Goal: Transaction & Acquisition: Purchase product/service

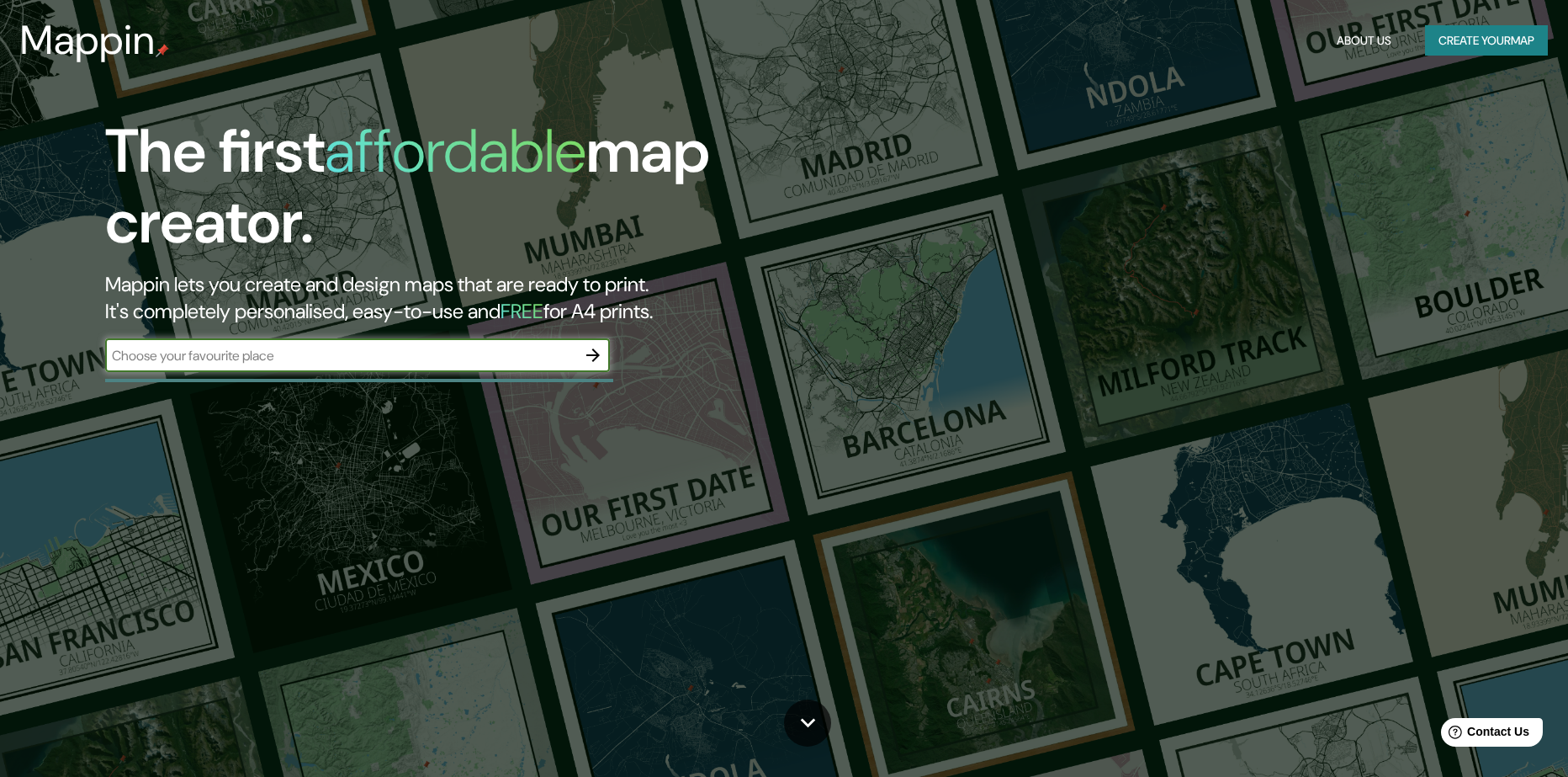
click at [374, 351] on input "text" at bounding box center [340, 356] width 471 height 19
click at [601, 361] on icon "button" at bounding box center [592, 355] width 20 height 20
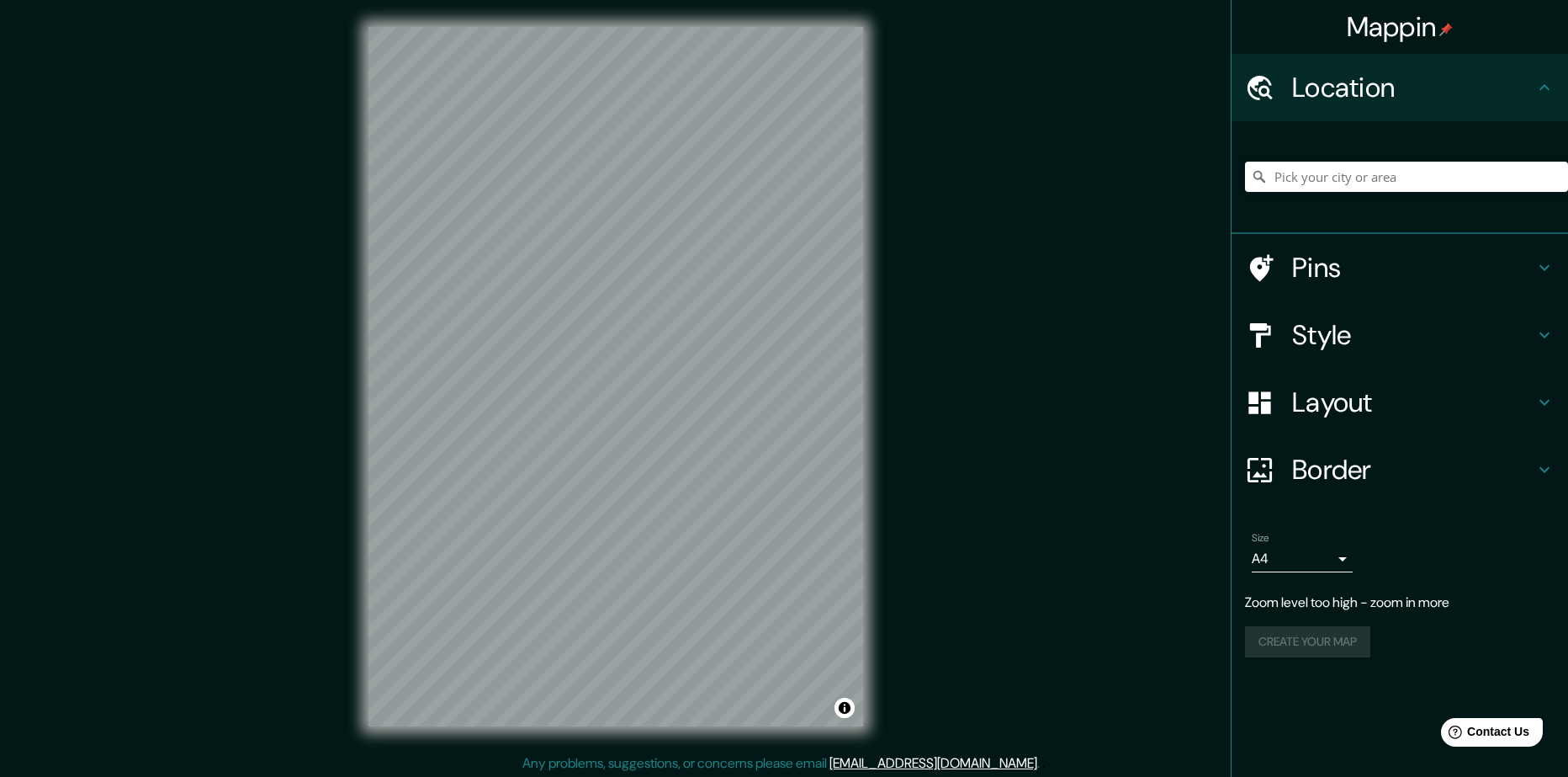
click at [865, 457] on div "© Mapbox © OpenStreetMap Improve this map" at bounding box center [616, 376] width 548 height 753
click at [1485, 288] on div "Pins" at bounding box center [1399, 268] width 337 height 67
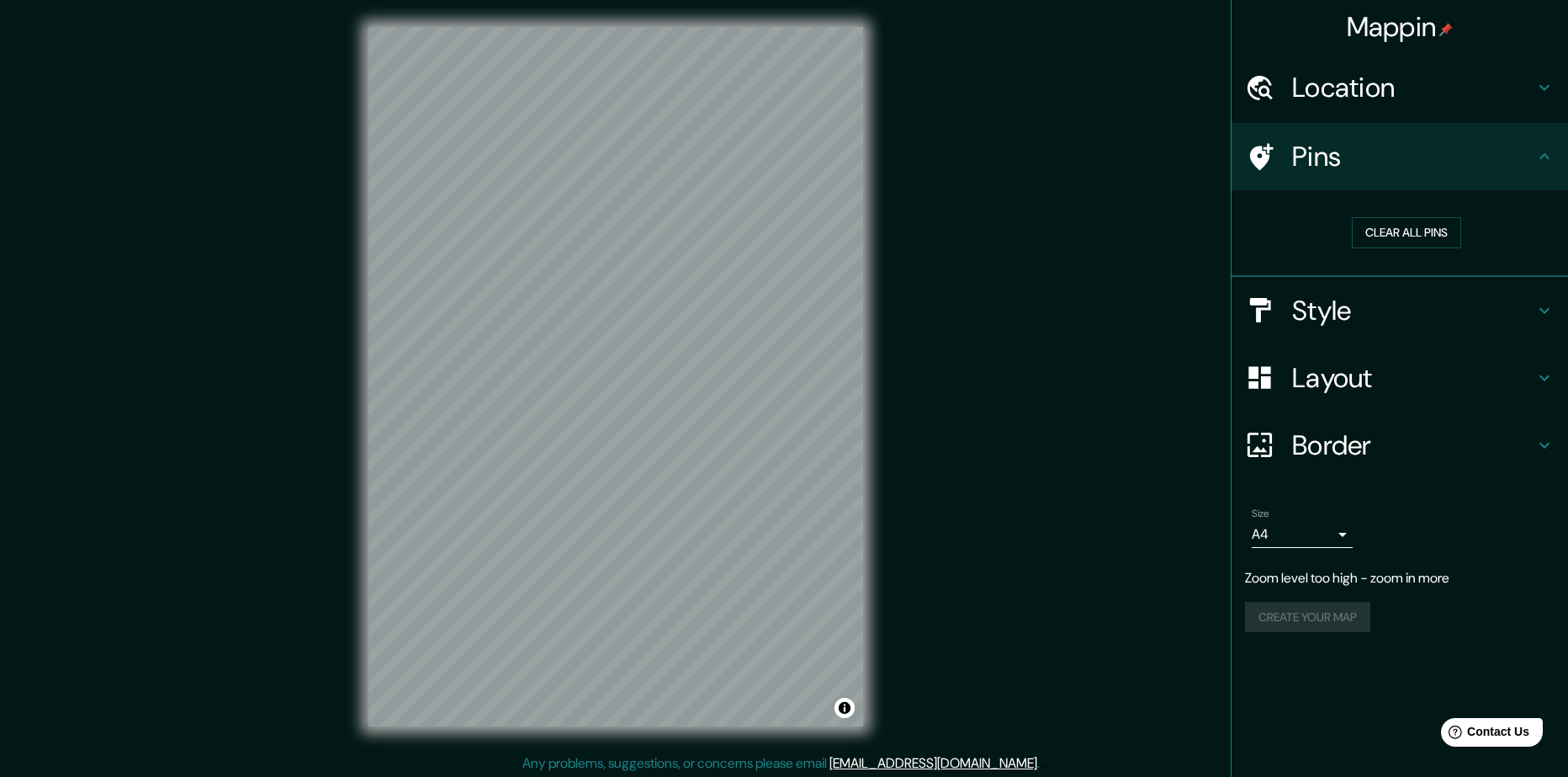
click at [1492, 165] on h4 "Pins" at bounding box center [1413, 156] width 242 height 34
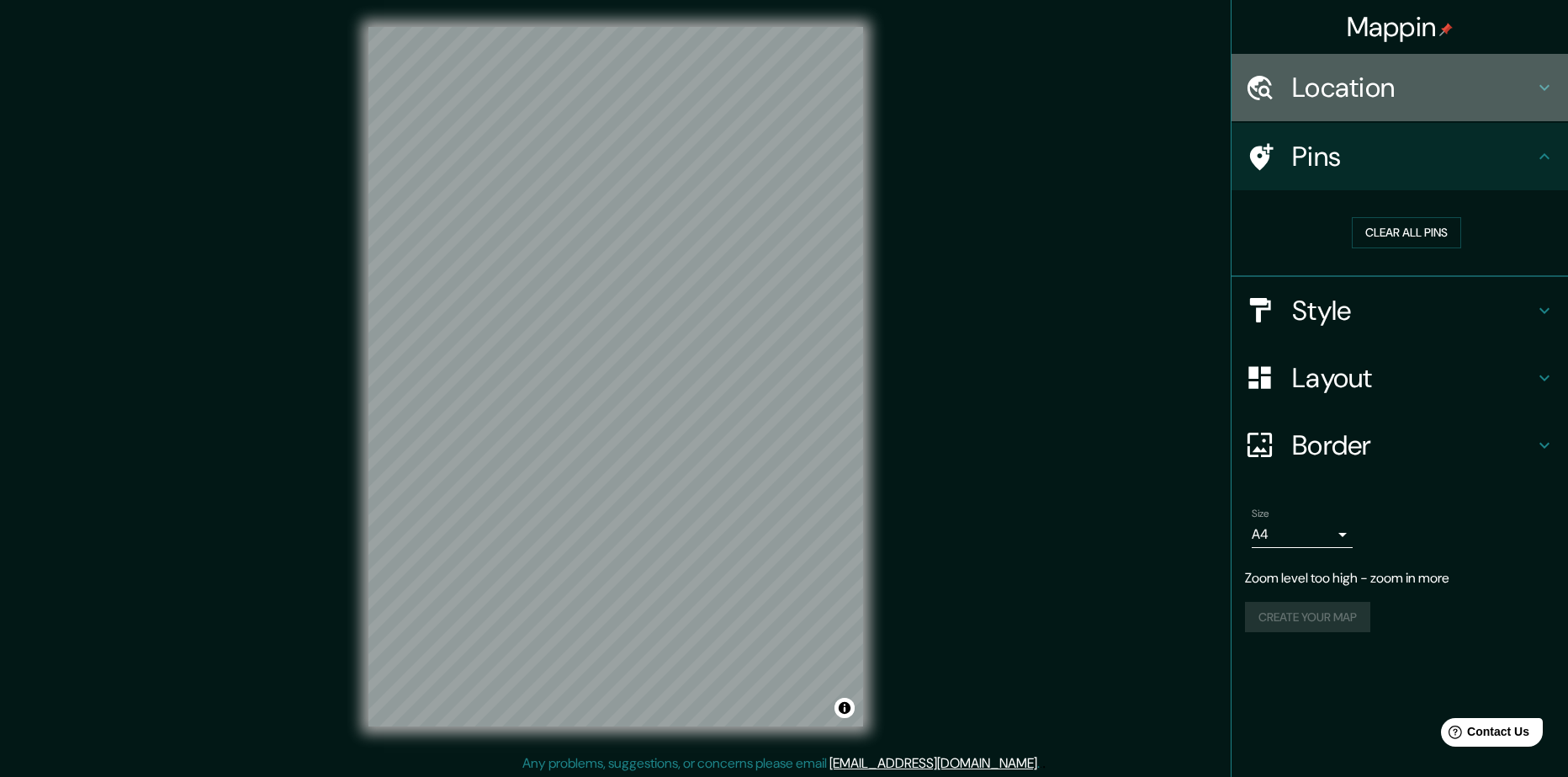
click at [1429, 103] on h4 "Location" at bounding box center [1413, 87] width 242 height 34
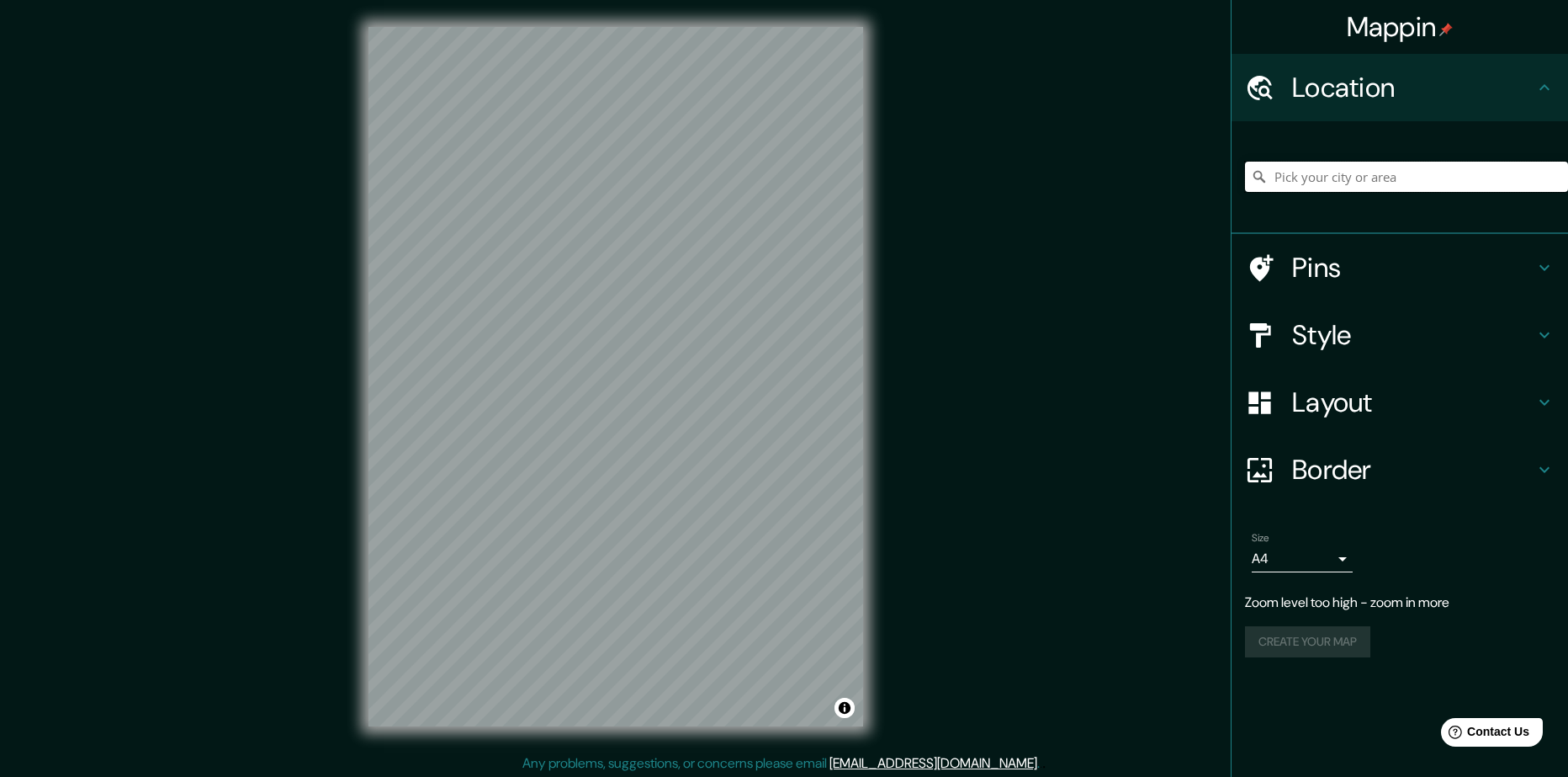
click at [1356, 173] on input "Pick your city or area" at bounding box center [1406, 177] width 323 height 30
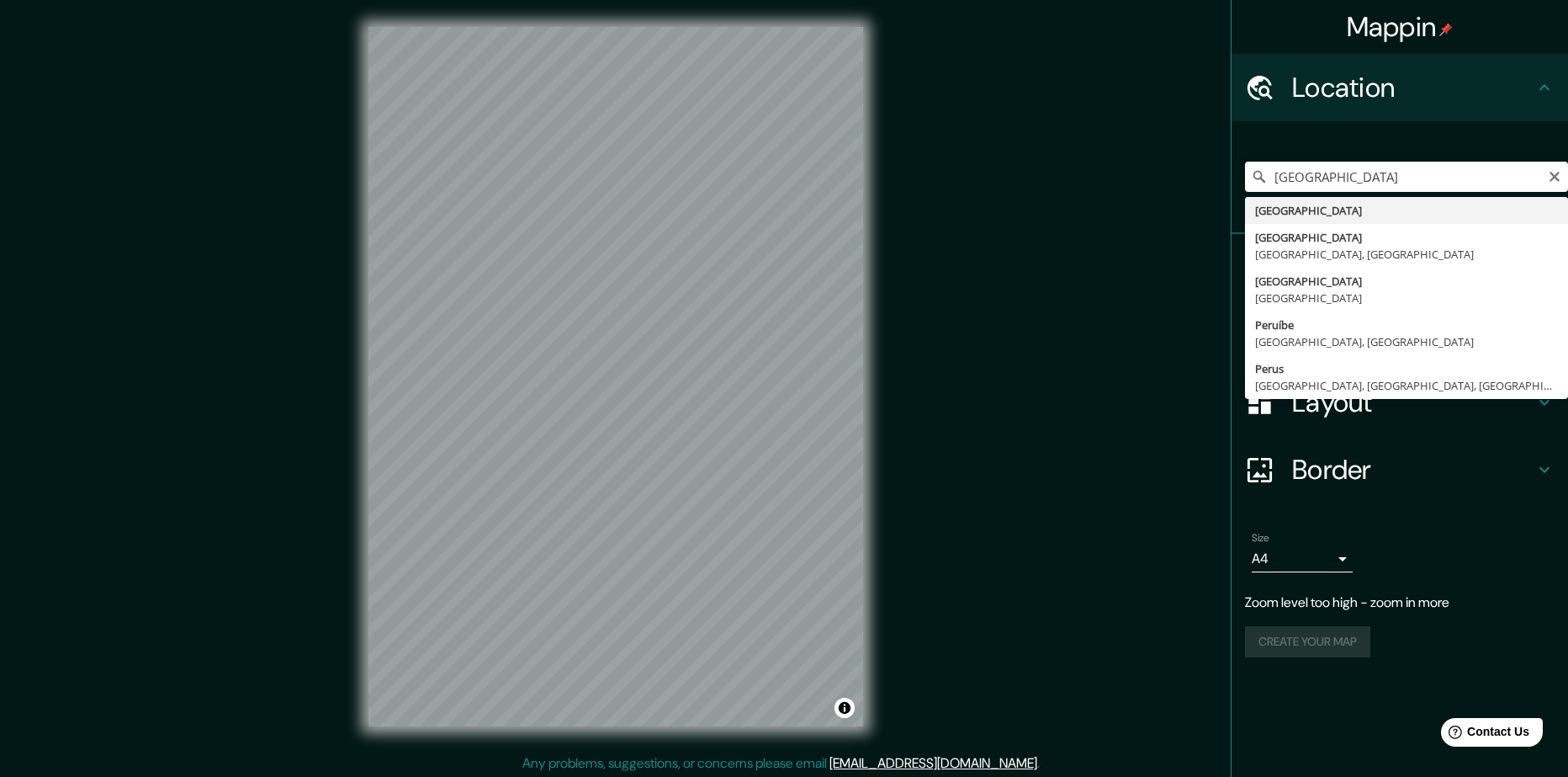
type input "[GEOGRAPHIC_DATA]"
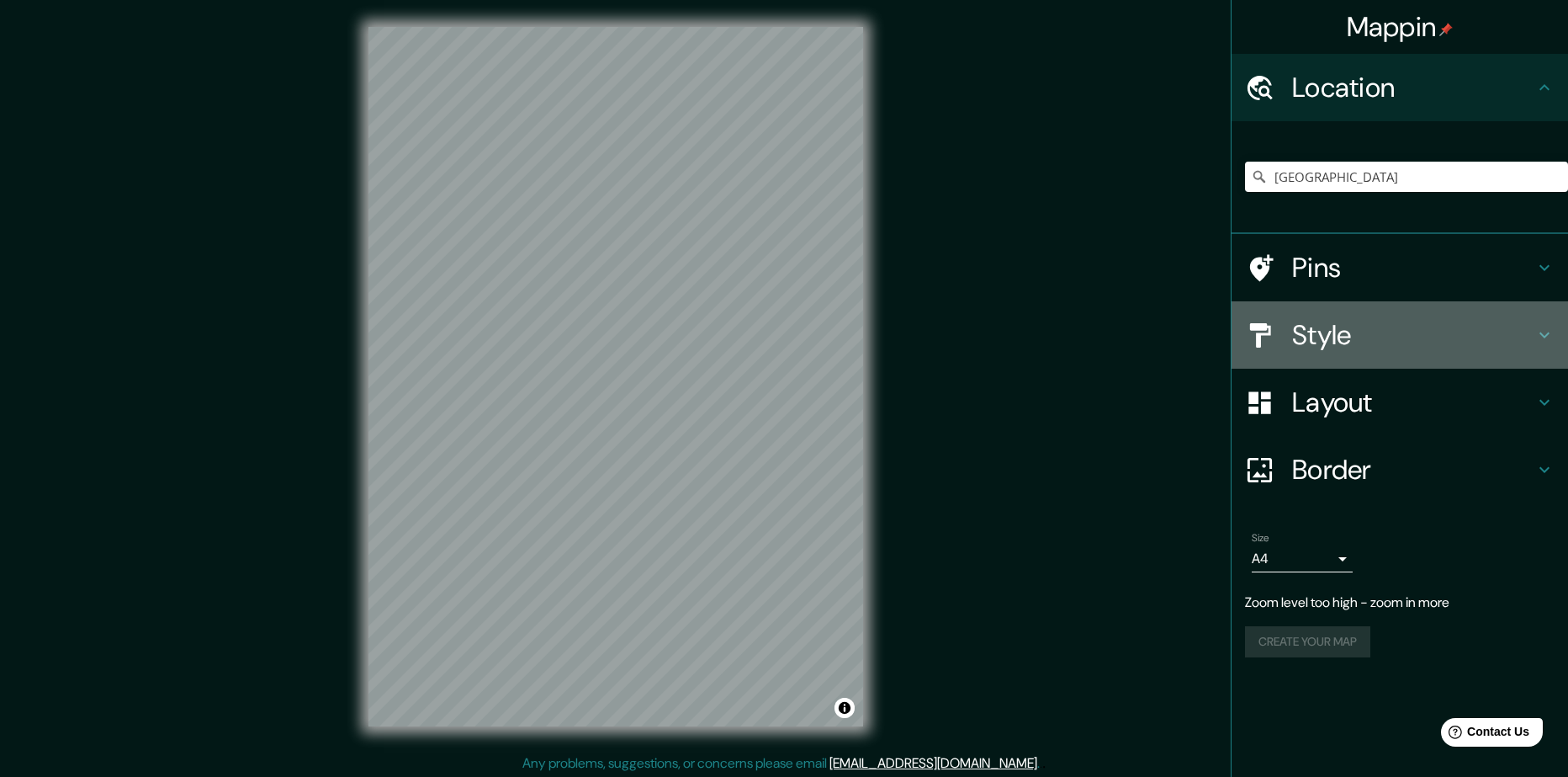
click at [1432, 345] on h4 "Style" at bounding box center [1413, 334] width 242 height 34
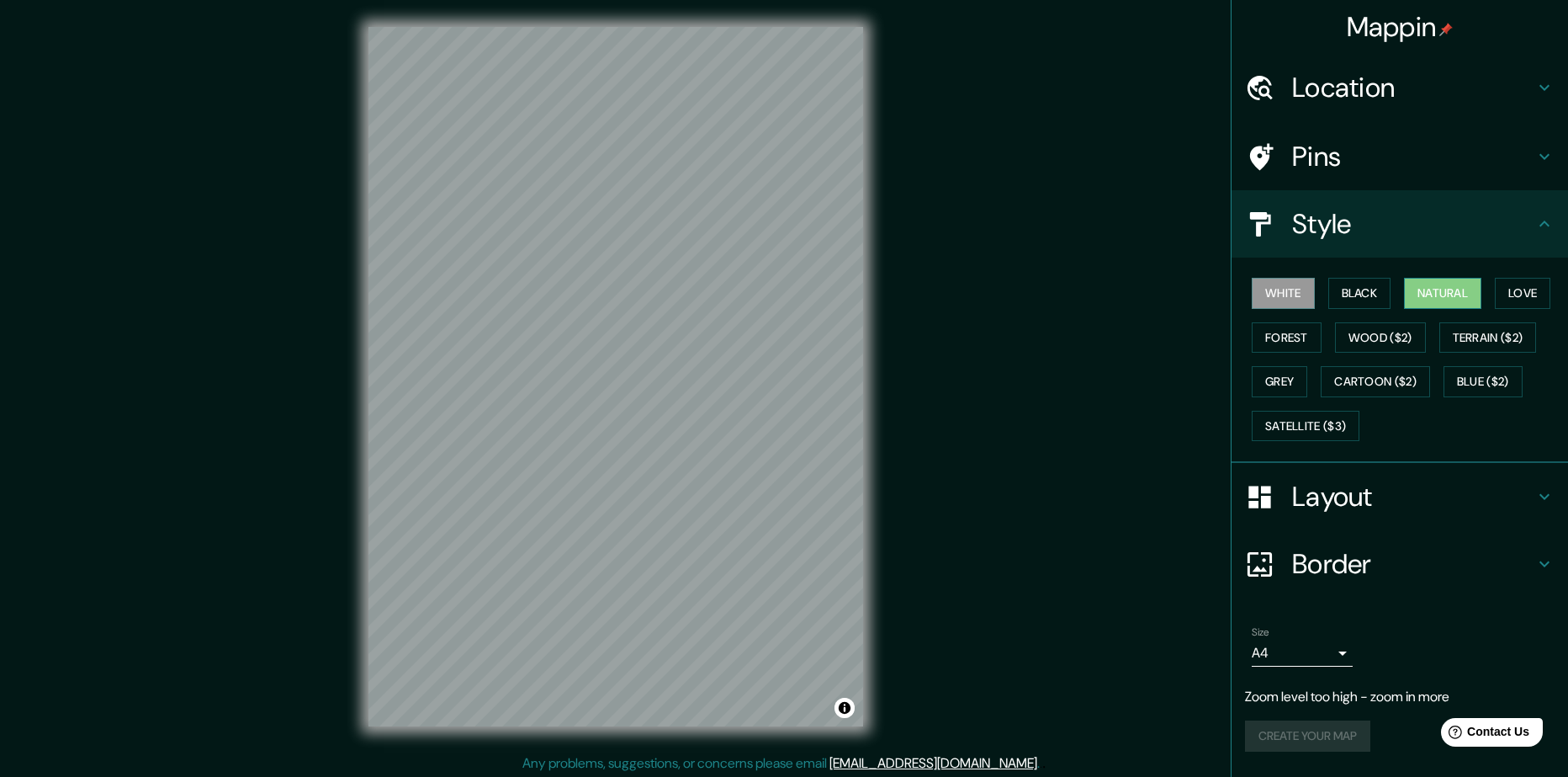
click at [1422, 294] on button "Natural" at bounding box center [1443, 293] width 77 height 31
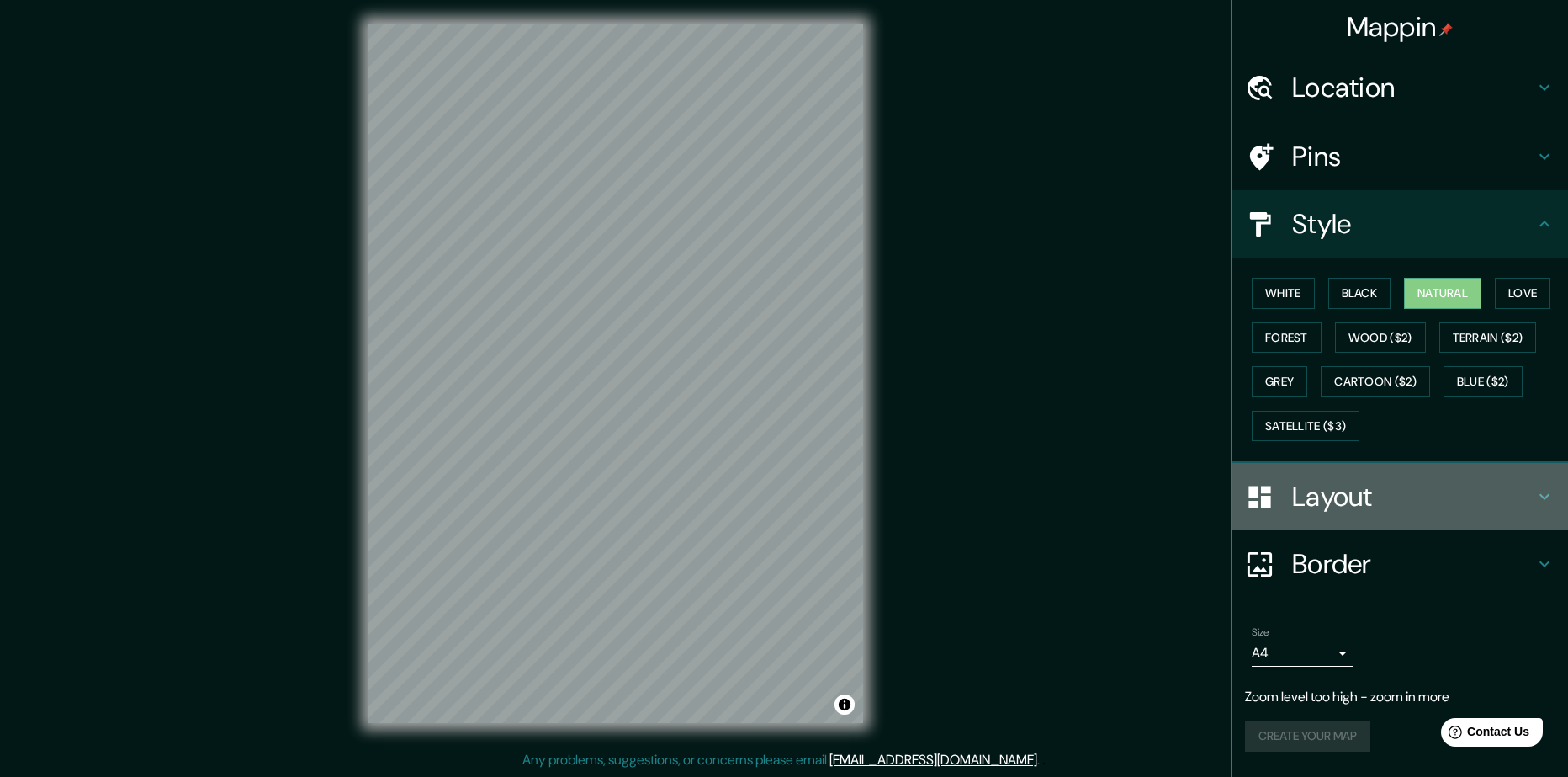
click at [1336, 492] on h4 "Layout" at bounding box center [1413, 496] width 242 height 34
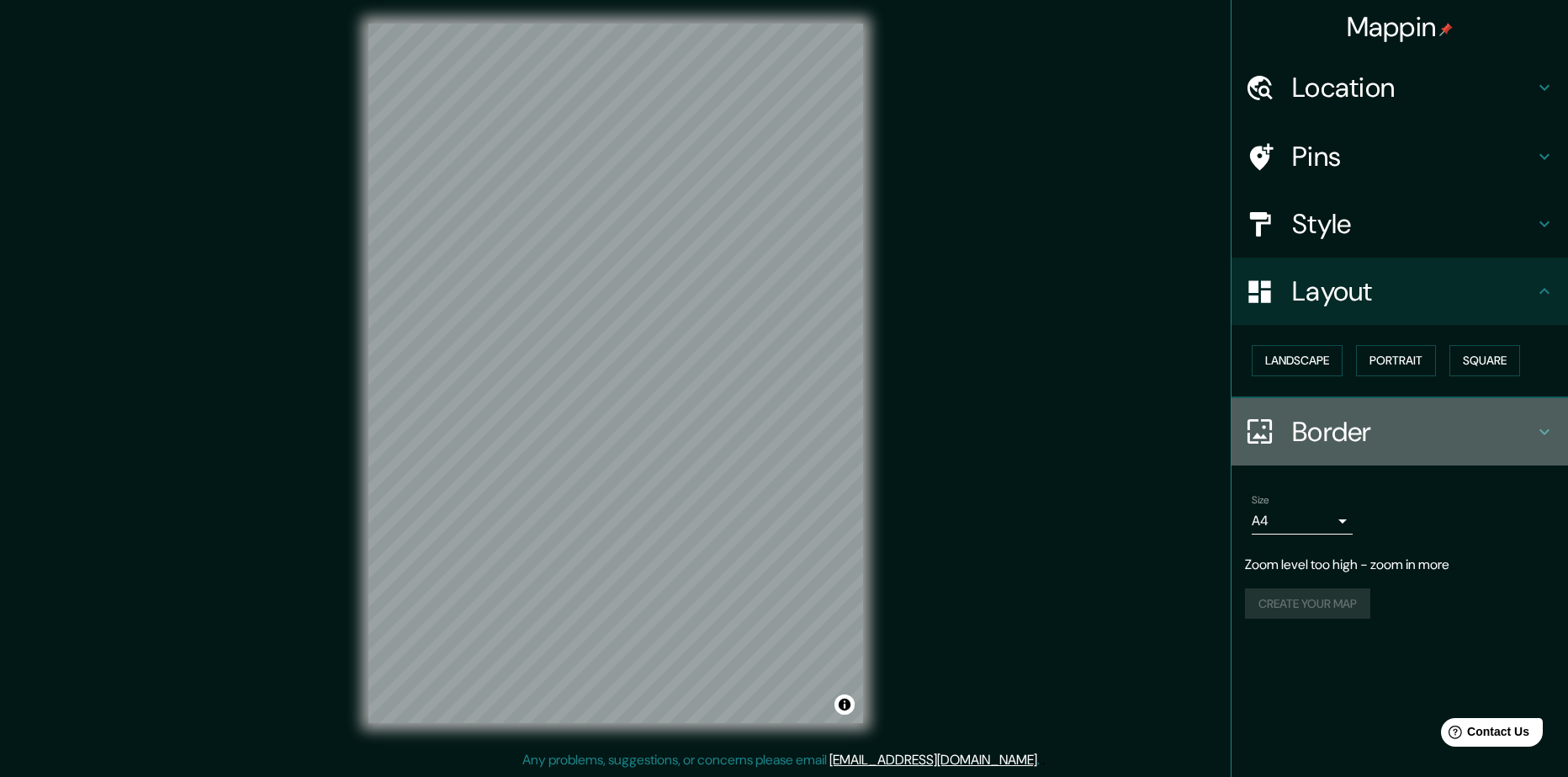
click at [1330, 432] on h4 "Border" at bounding box center [1413, 432] width 242 height 34
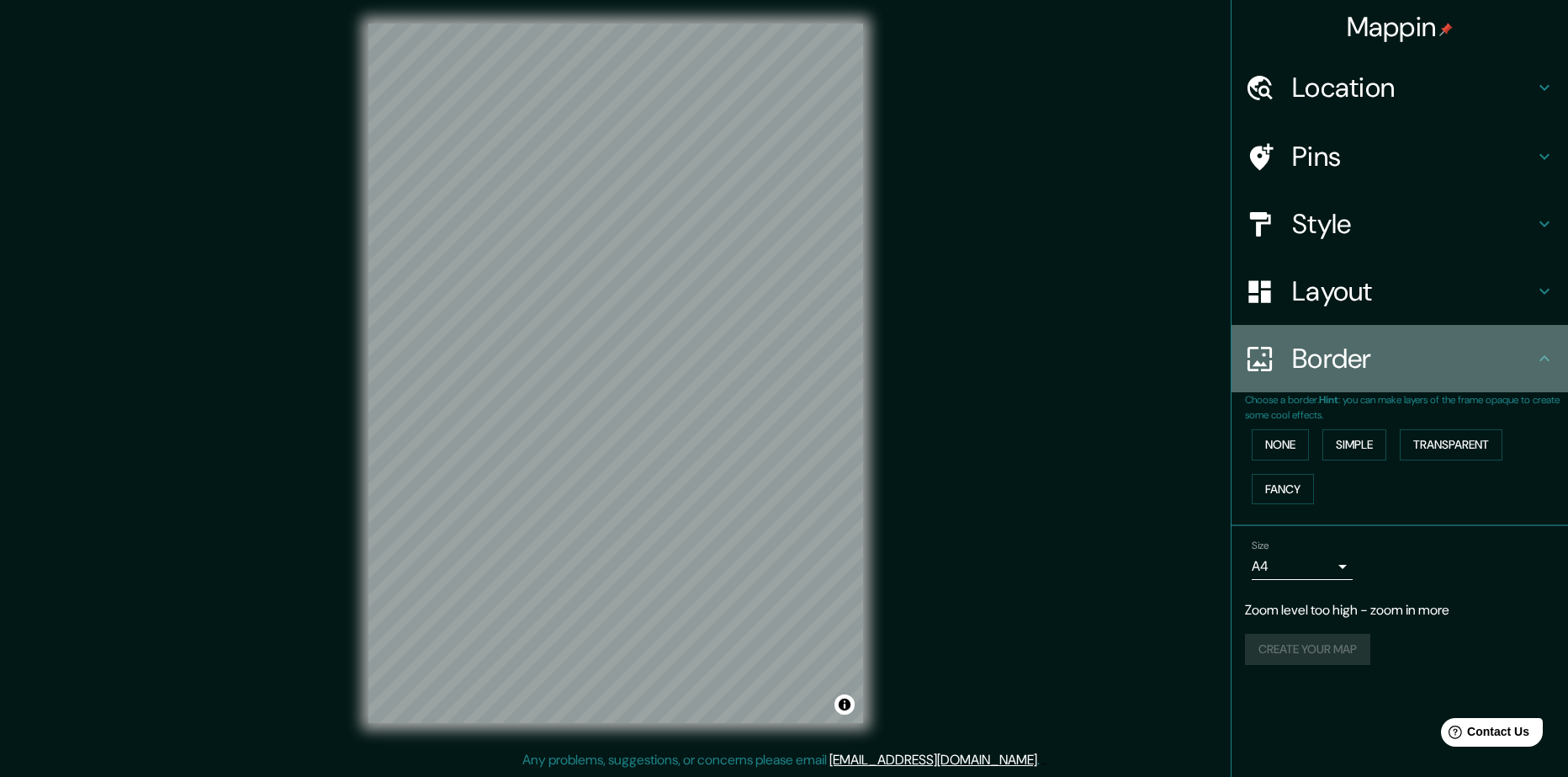
click at [1310, 386] on div "Border" at bounding box center [1399, 358] width 337 height 67
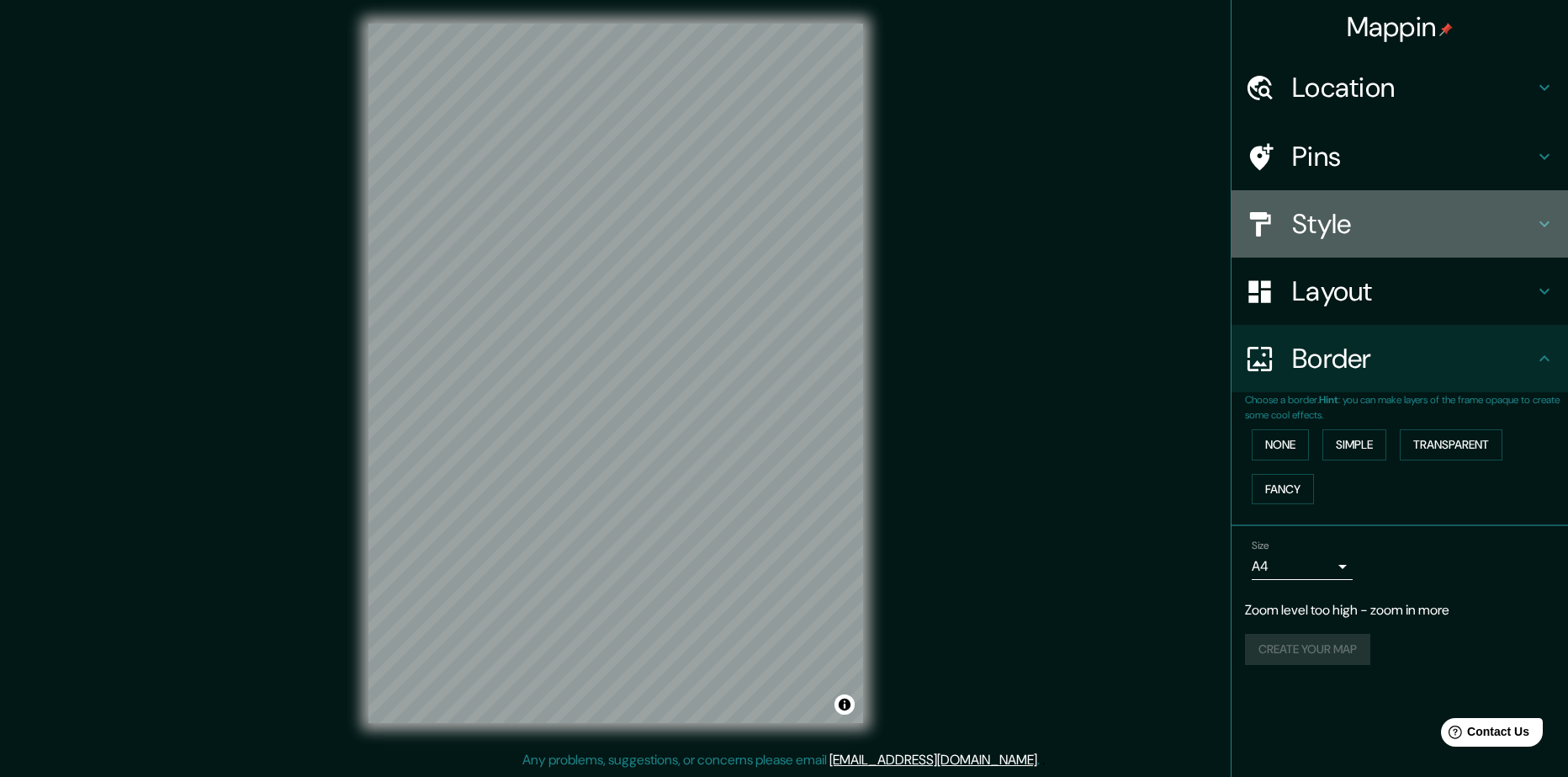
click at [1392, 221] on h4 "Style" at bounding box center [1413, 223] width 242 height 34
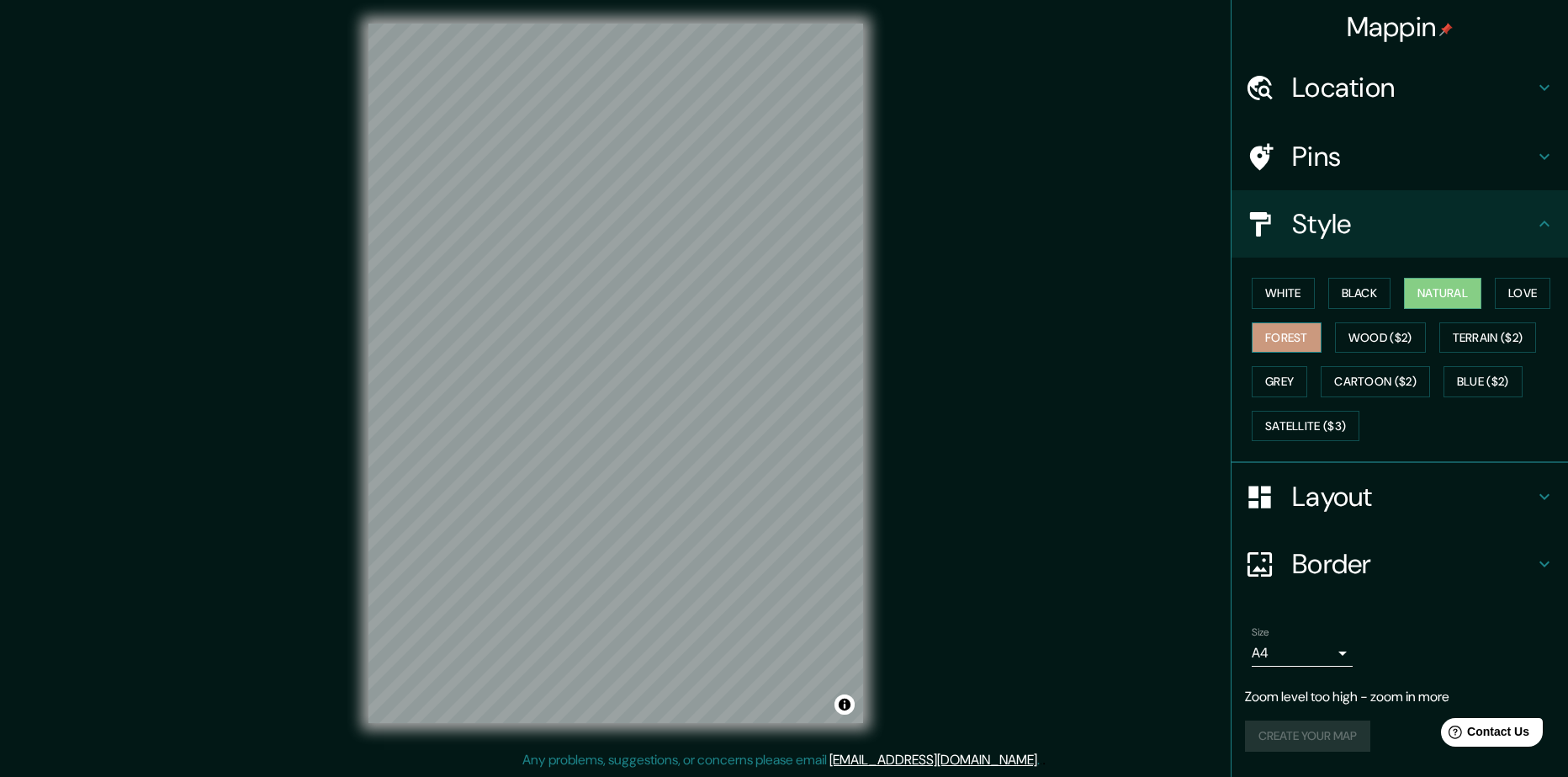
click at [1286, 339] on button "Forest" at bounding box center [1286, 338] width 70 height 31
click at [1520, 294] on button "Love" at bounding box center [1522, 293] width 55 height 31
click at [1493, 287] on div "White Black Natural Love Forest Wood ($2) Terrain ($2) Grey Cartoon ($2) Blue (…" at bounding box center [1406, 359] width 323 height 177
click at [1477, 285] on button "Natural" at bounding box center [1443, 293] width 77 height 31
click at [1317, 221] on h4 "Style" at bounding box center [1413, 223] width 242 height 34
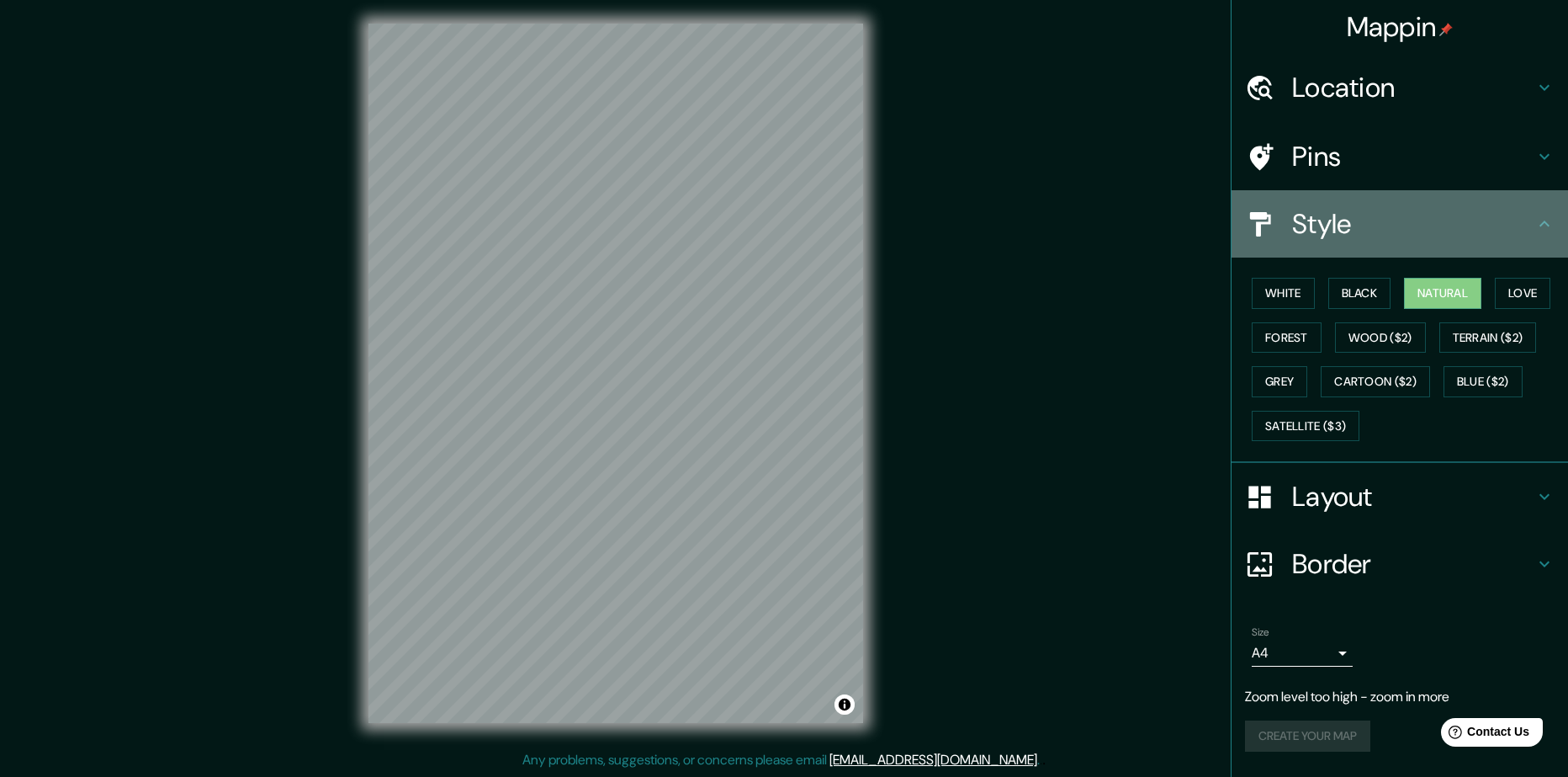
click at [1342, 208] on h4 "Style" at bounding box center [1413, 223] width 242 height 34
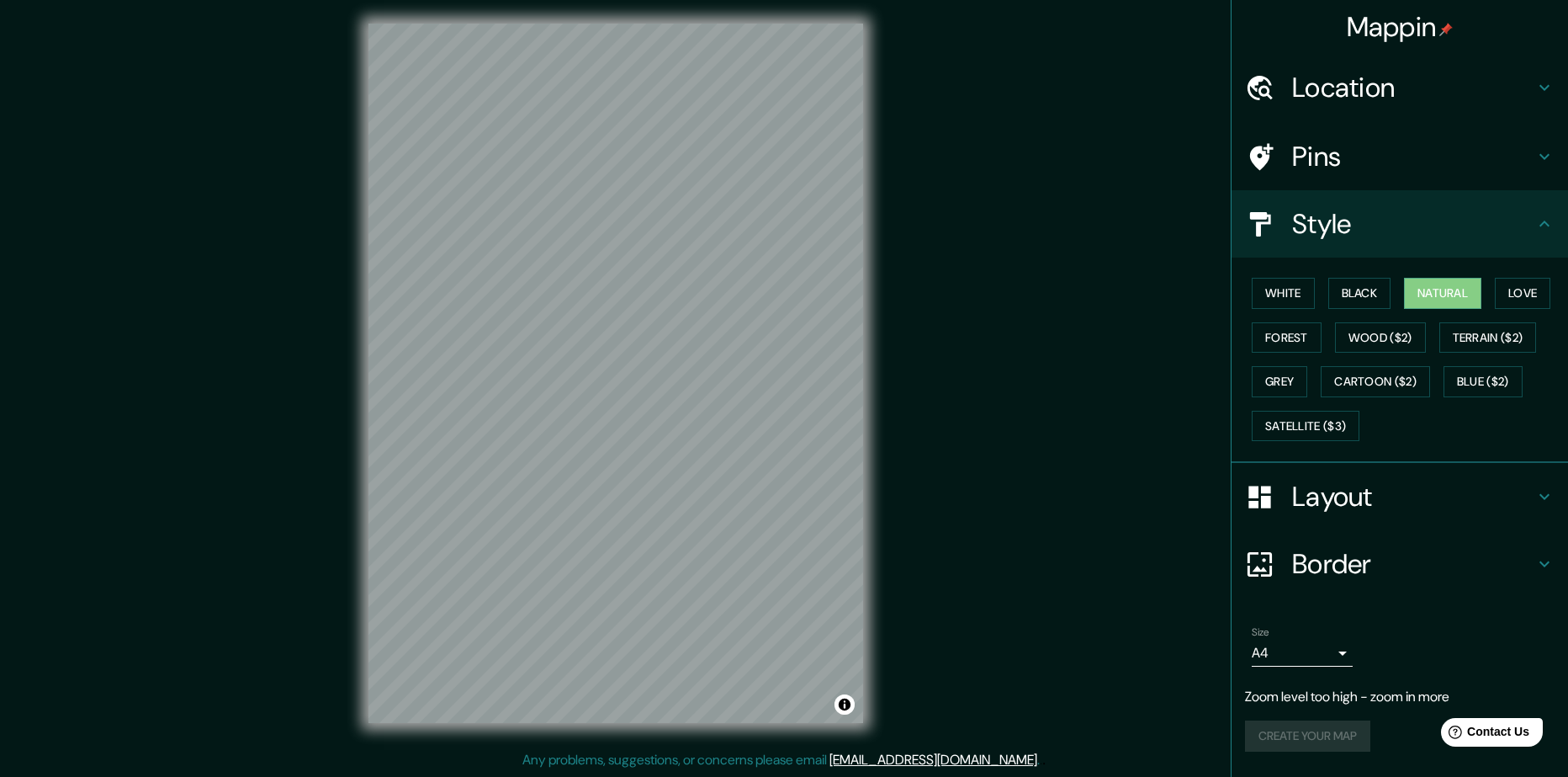
click at [1362, 171] on h4 "Pins" at bounding box center [1413, 156] width 242 height 34
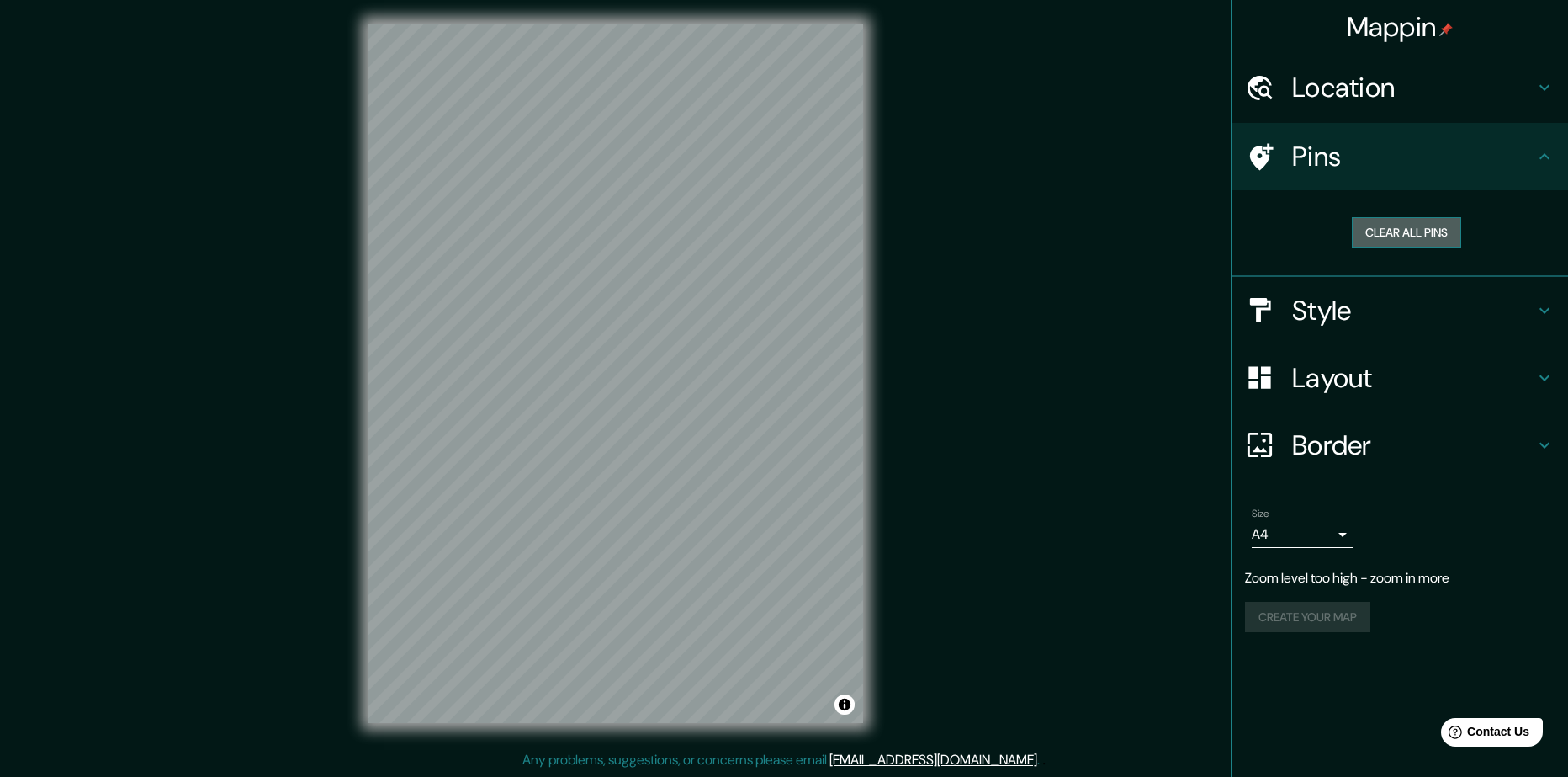
click at [1398, 234] on button "Clear all pins" at bounding box center [1406, 233] width 109 height 31
click at [1368, 165] on h4 "Pins" at bounding box center [1413, 156] width 242 height 34
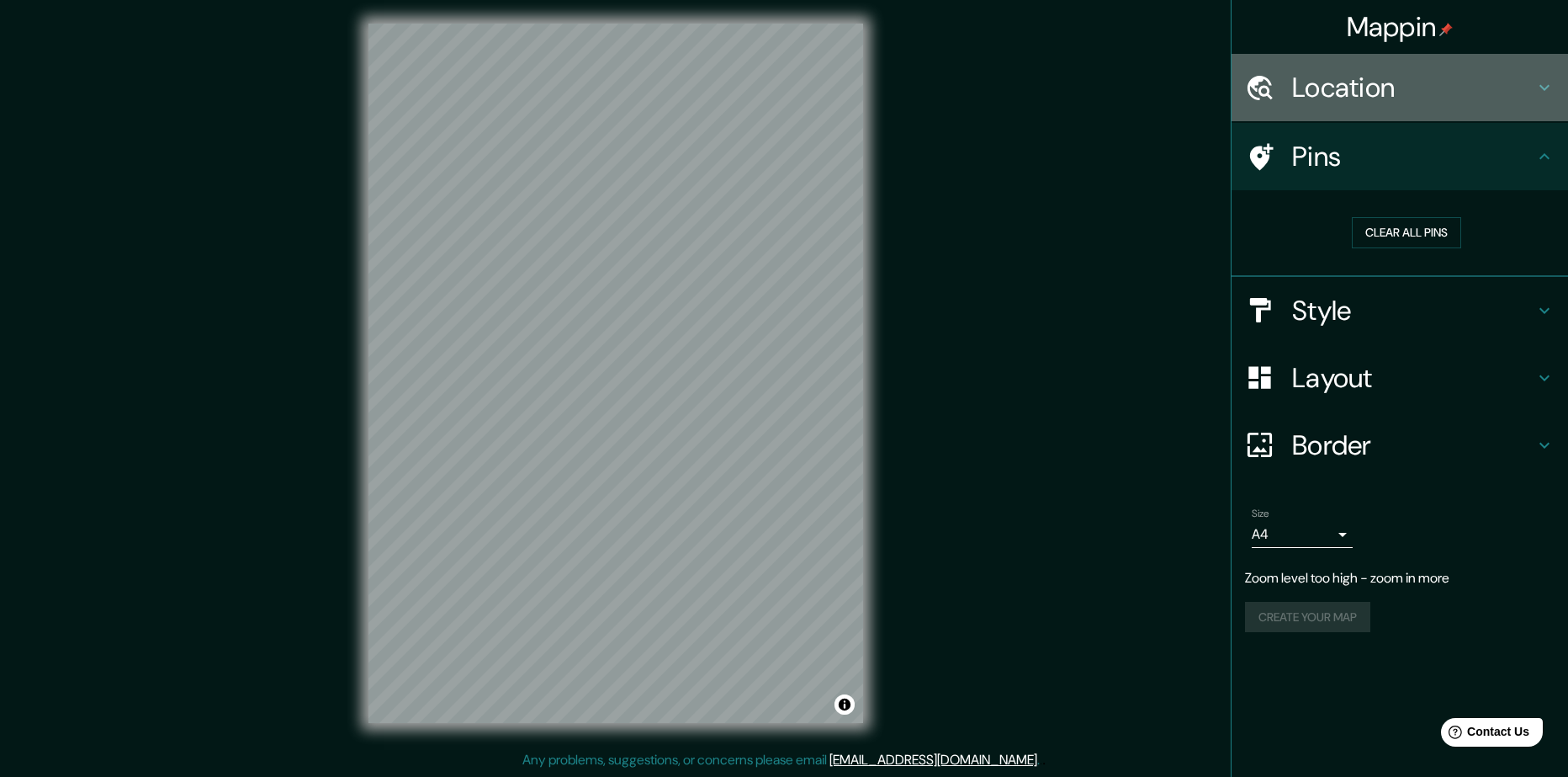
click at [1339, 90] on h4 "Location" at bounding box center [1413, 87] width 242 height 34
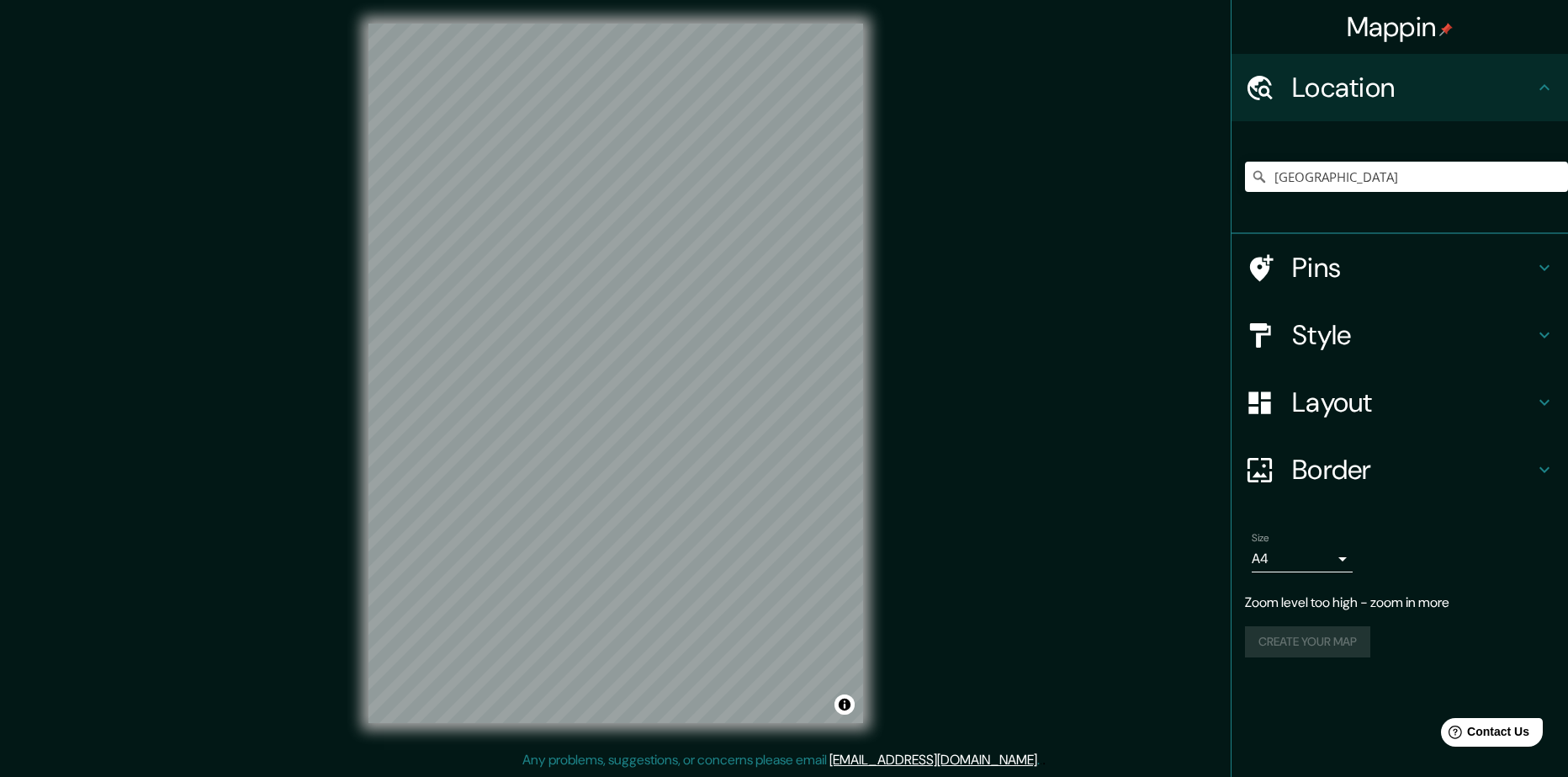
click at [1339, 90] on h4 "Location" at bounding box center [1413, 87] width 242 height 34
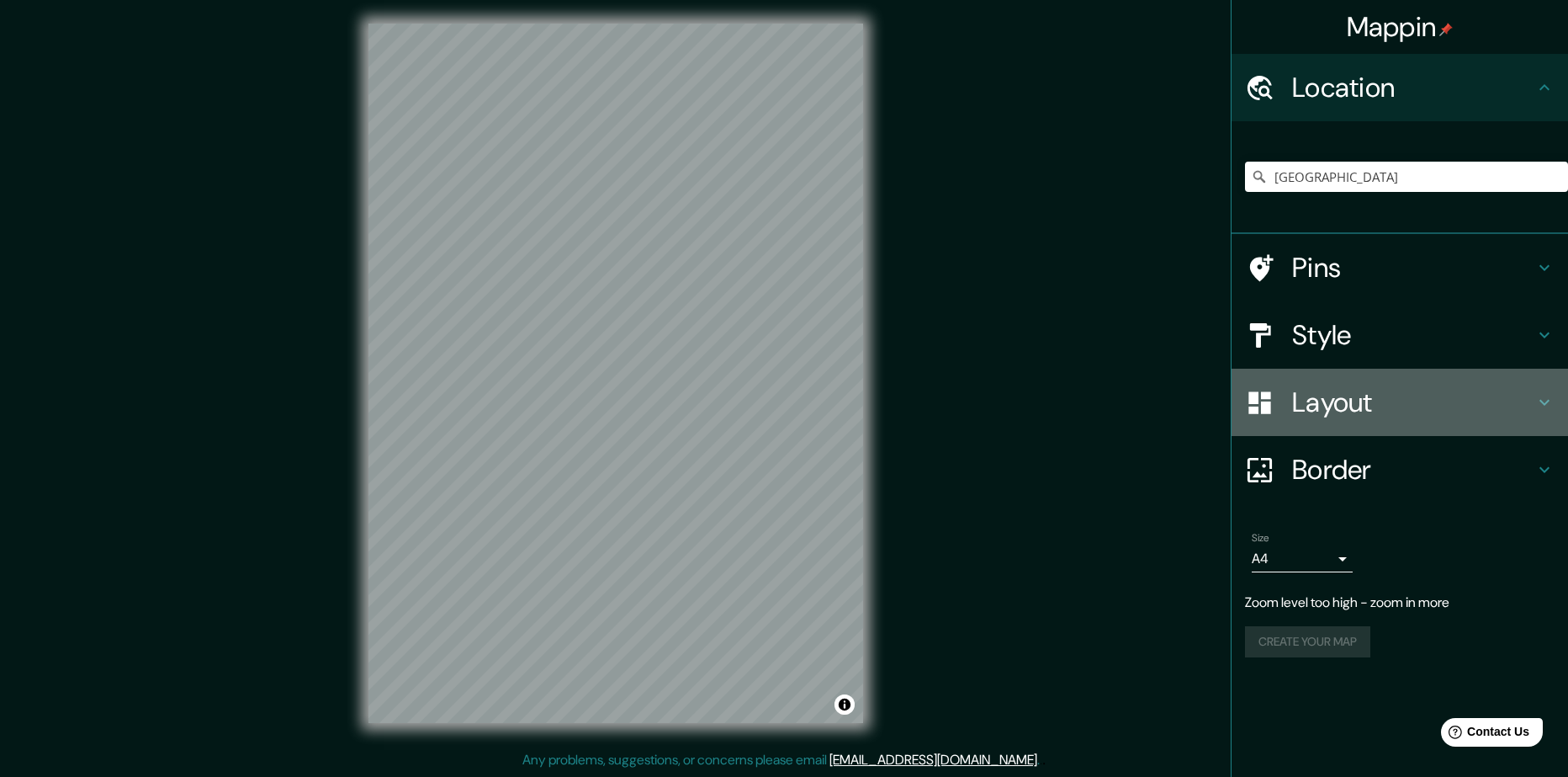
click at [1319, 389] on h4 "Layout" at bounding box center [1413, 401] width 242 height 34
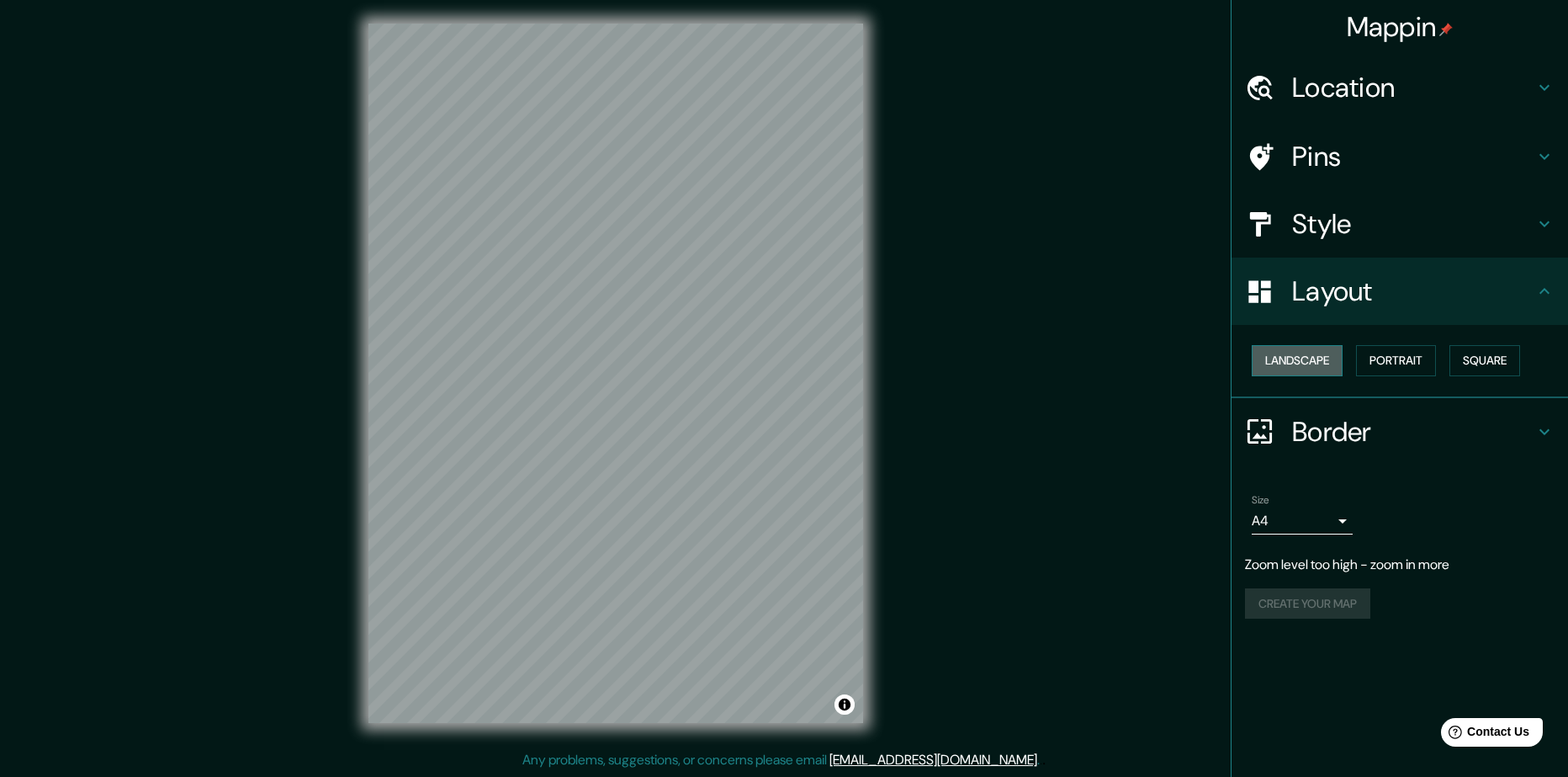
click at [1318, 365] on button "Landscape" at bounding box center [1298, 361] width 91 height 31
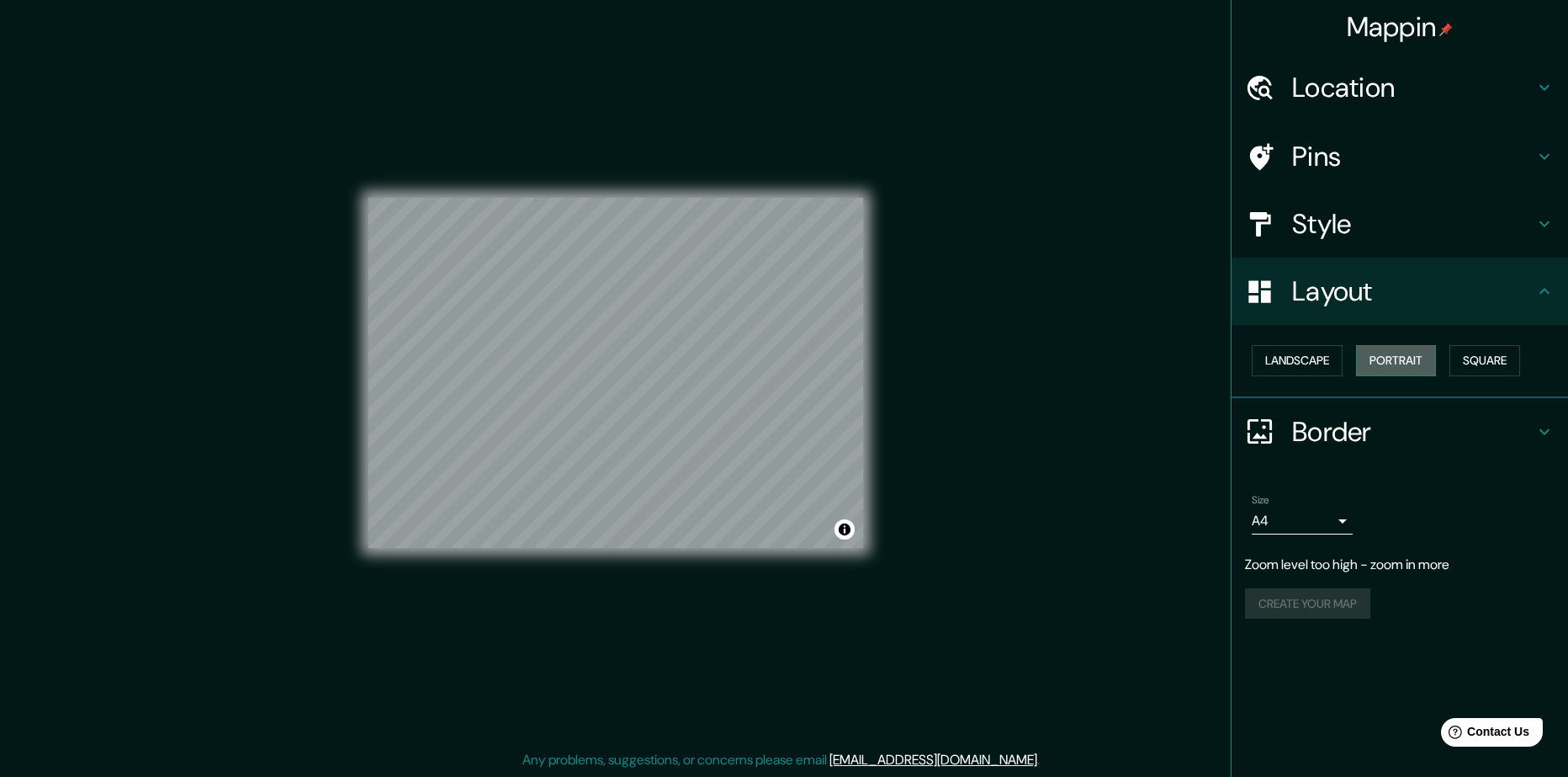
click at [1401, 371] on button "Portrait" at bounding box center [1396, 361] width 80 height 31
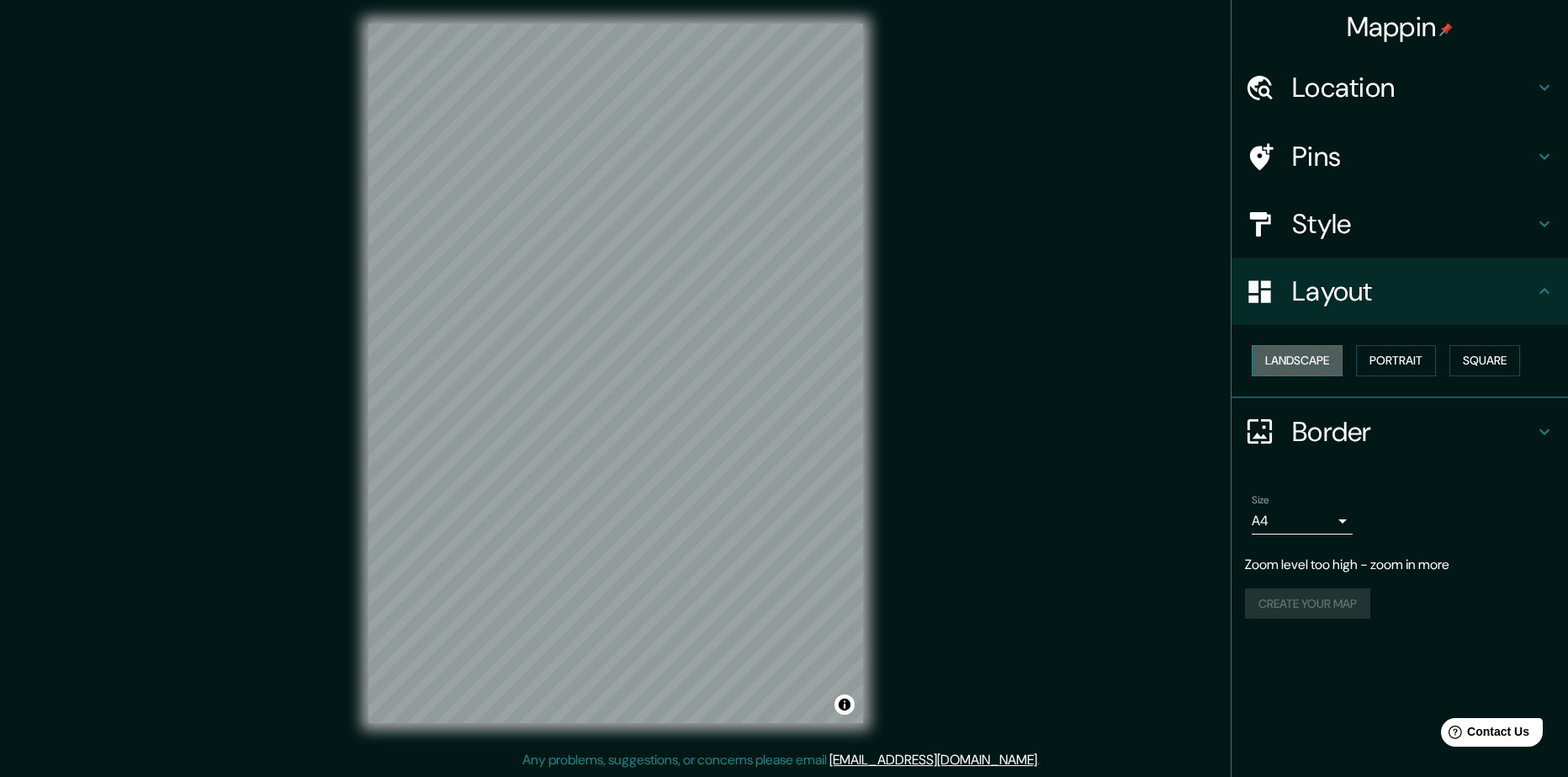
click at [1337, 357] on button "Landscape" at bounding box center [1298, 361] width 91 height 31
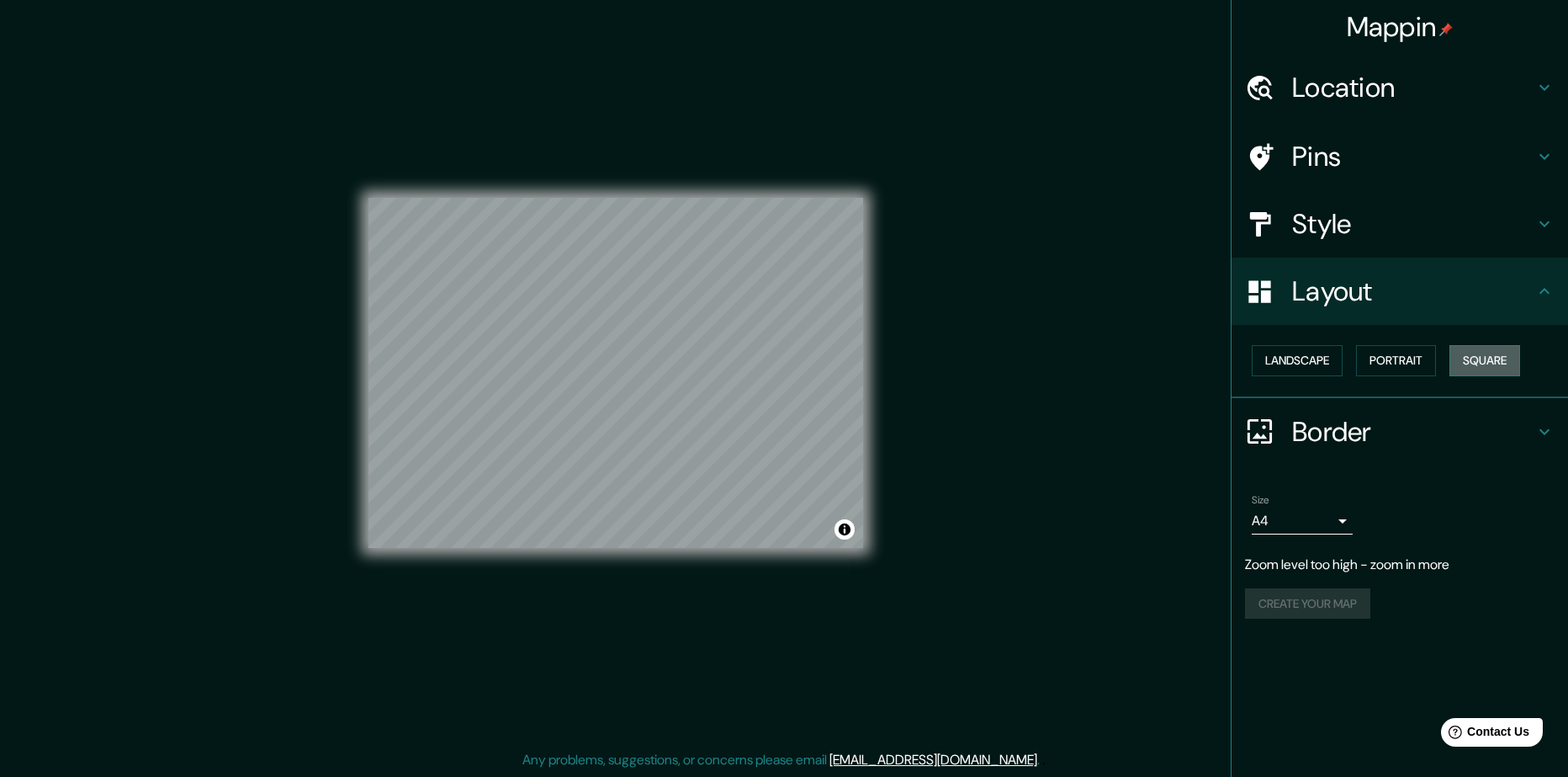
click at [1480, 351] on button "Square" at bounding box center [1484, 361] width 71 height 31
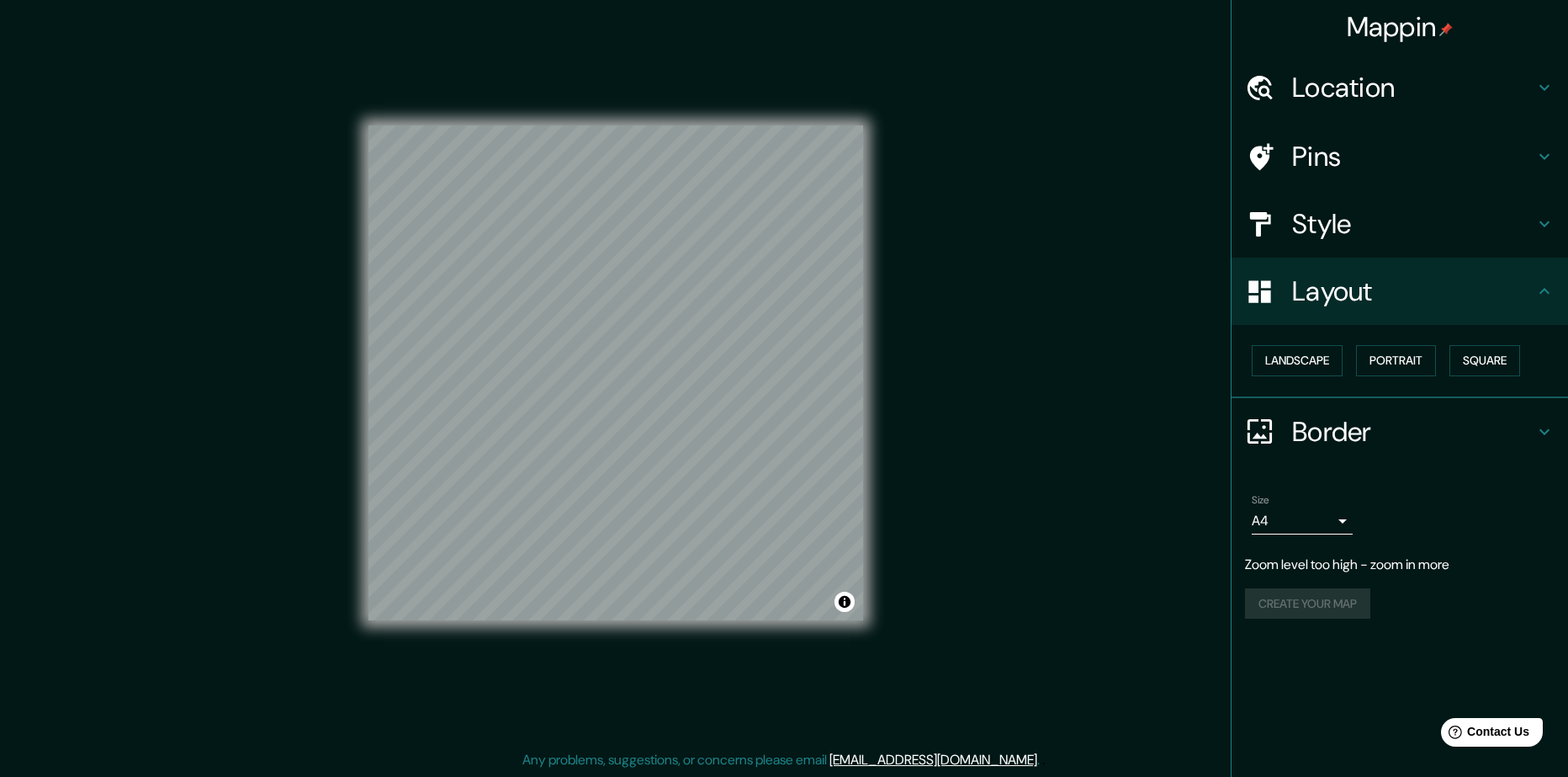
click at [1346, 149] on h4 "Pins" at bounding box center [1413, 156] width 242 height 34
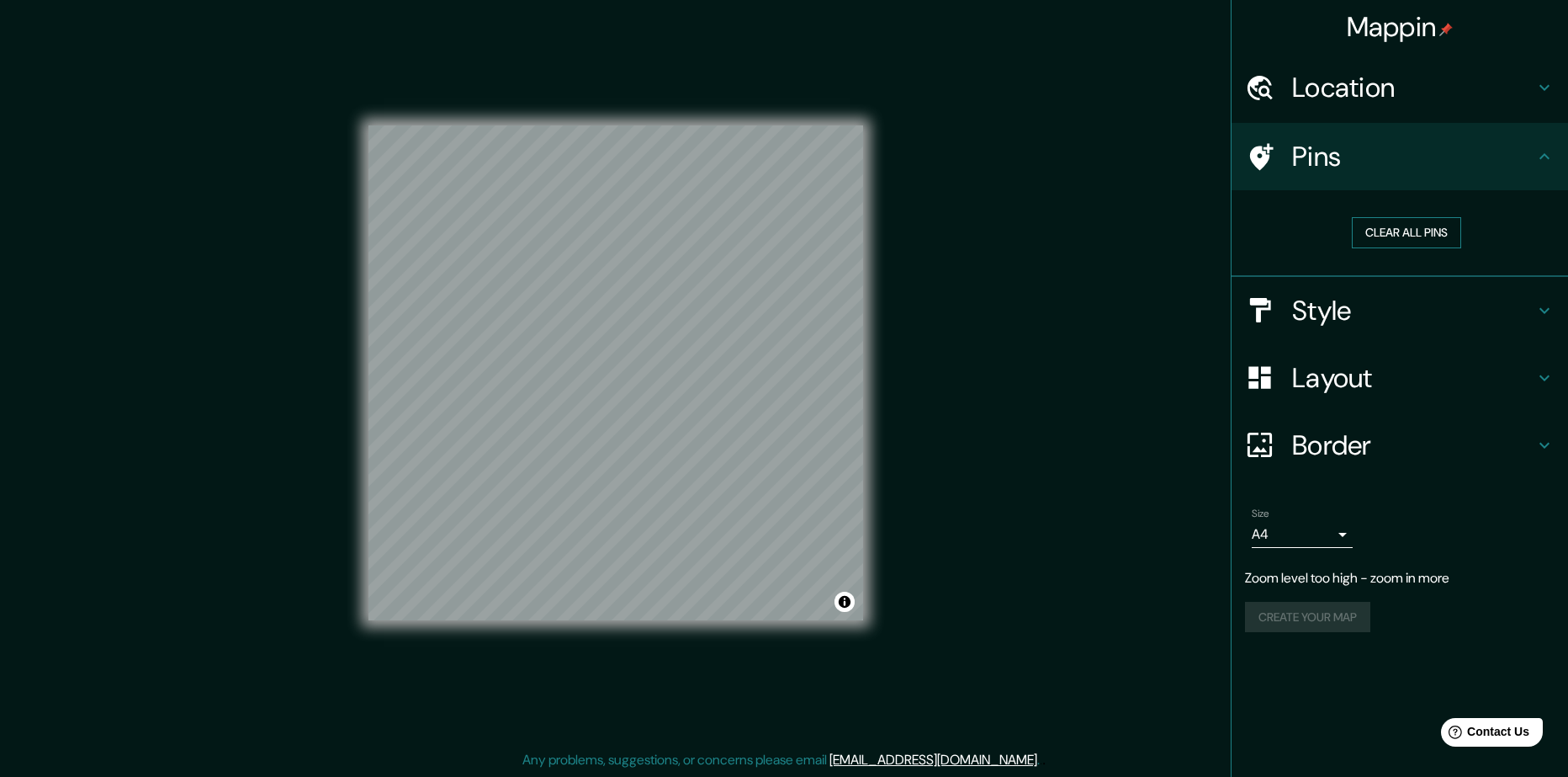
click at [1385, 227] on button "Clear all pins" at bounding box center [1406, 233] width 109 height 31
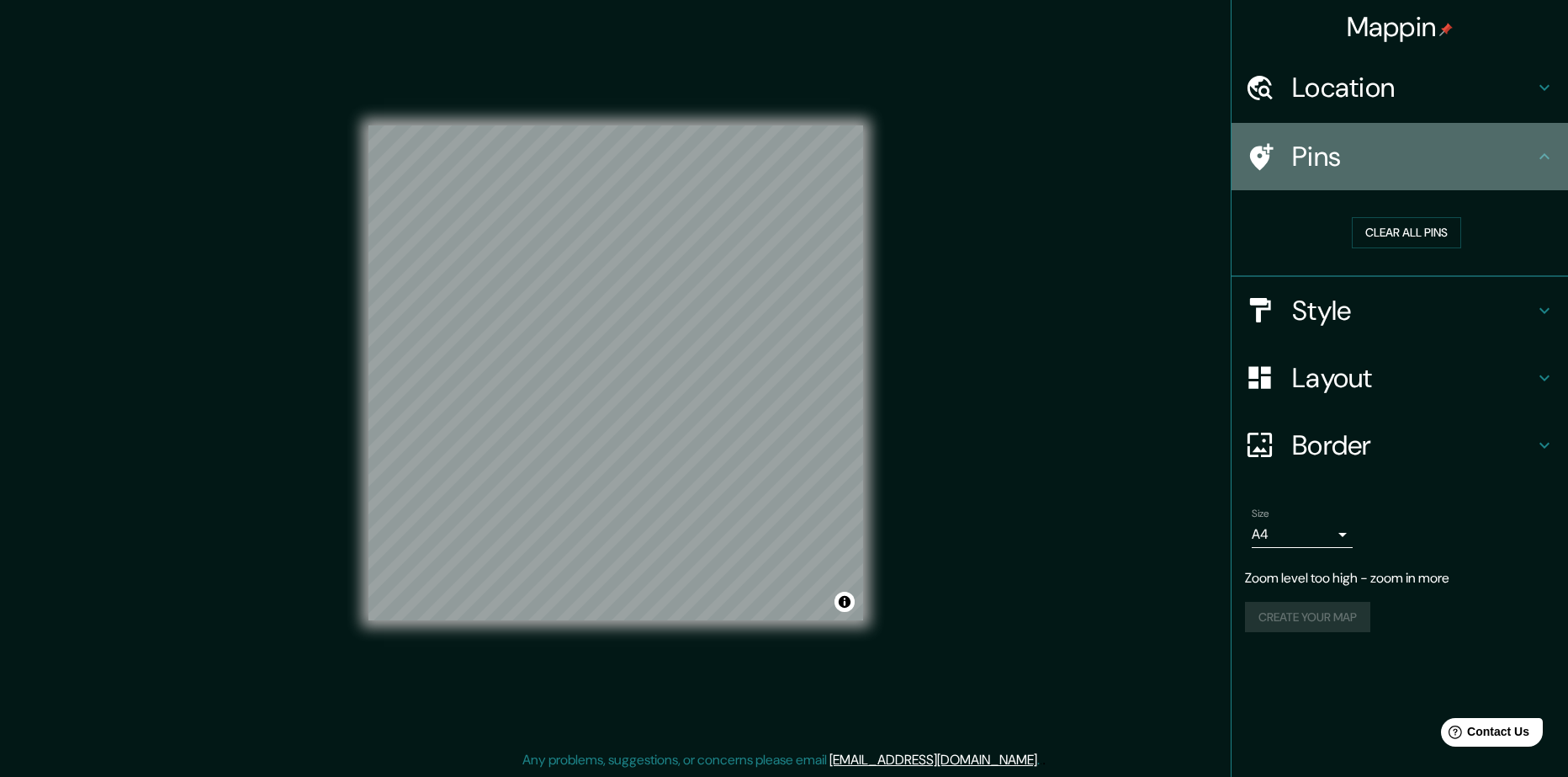
click at [1348, 139] on div "Pins" at bounding box center [1399, 157] width 337 height 67
click at [1256, 154] on icon at bounding box center [1261, 156] width 23 height 27
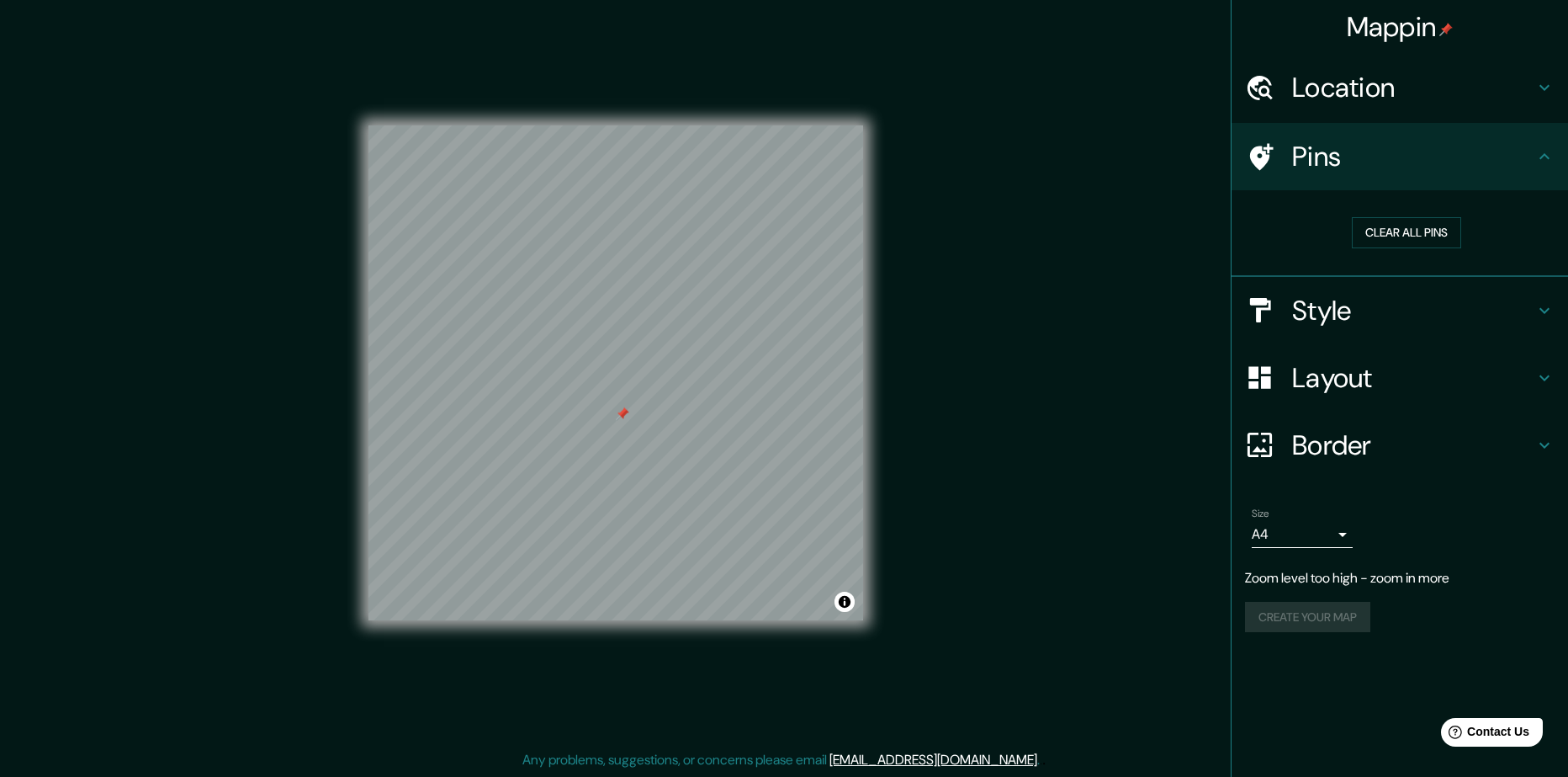
drag, startPoint x: 633, startPoint y: 423, endPoint x: 624, endPoint y: 419, distance: 9.8
click at [624, 419] on div at bounding box center [623, 414] width 14 height 14
drag, startPoint x: 623, startPoint y: 415, endPoint x: 610, endPoint y: 430, distance: 19.8
click at [610, 430] on div at bounding box center [610, 430] width 14 height 14
click at [610, 430] on div at bounding box center [610, 431] width 14 height 14
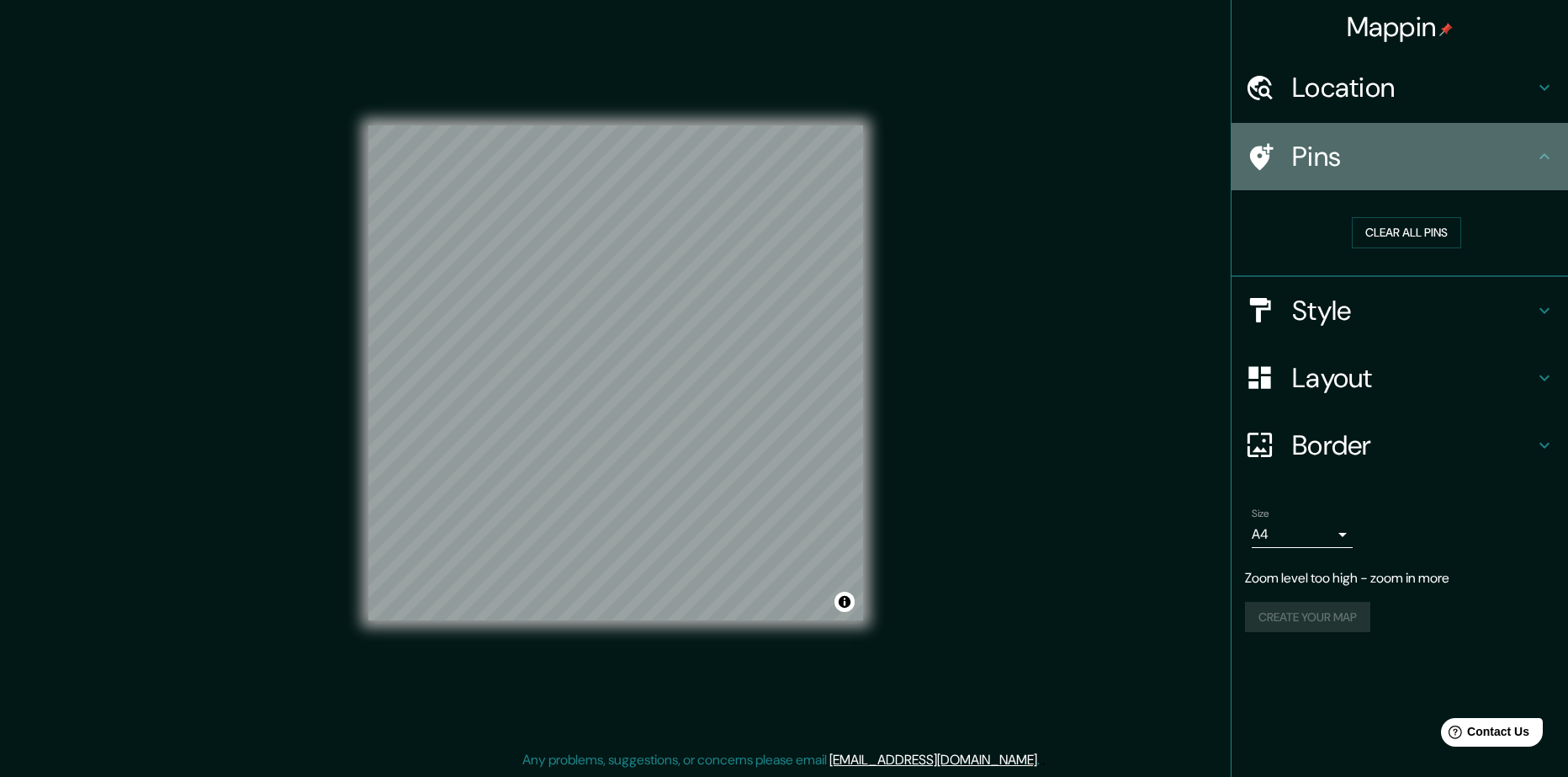
click at [1264, 140] on div "Pins" at bounding box center [1399, 157] width 337 height 67
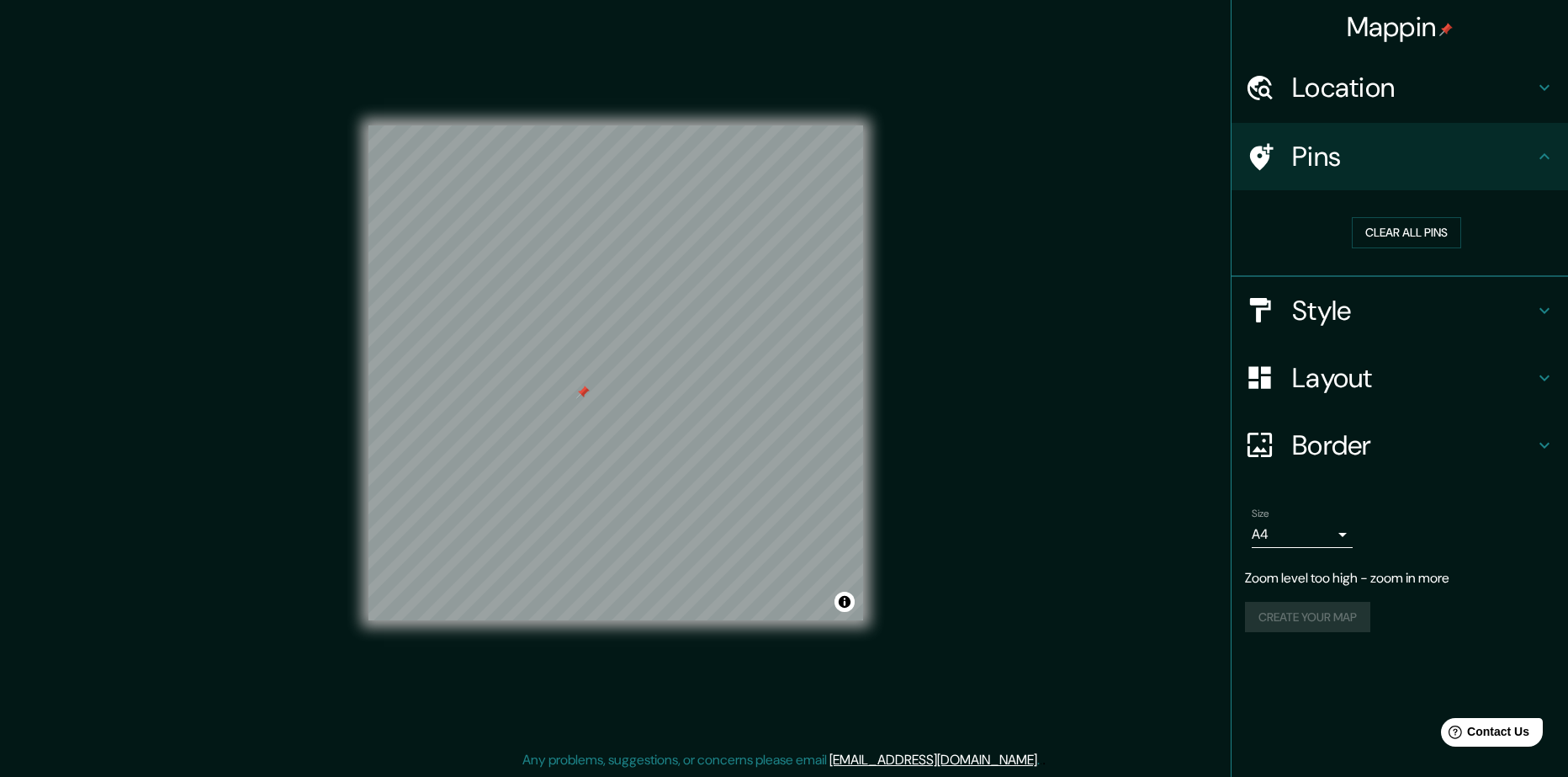
click at [583, 397] on div at bounding box center [583, 392] width 14 height 14
click at [1335, 308] on h4 "Style" at bounding box center [1413, 310] width 242 height 34
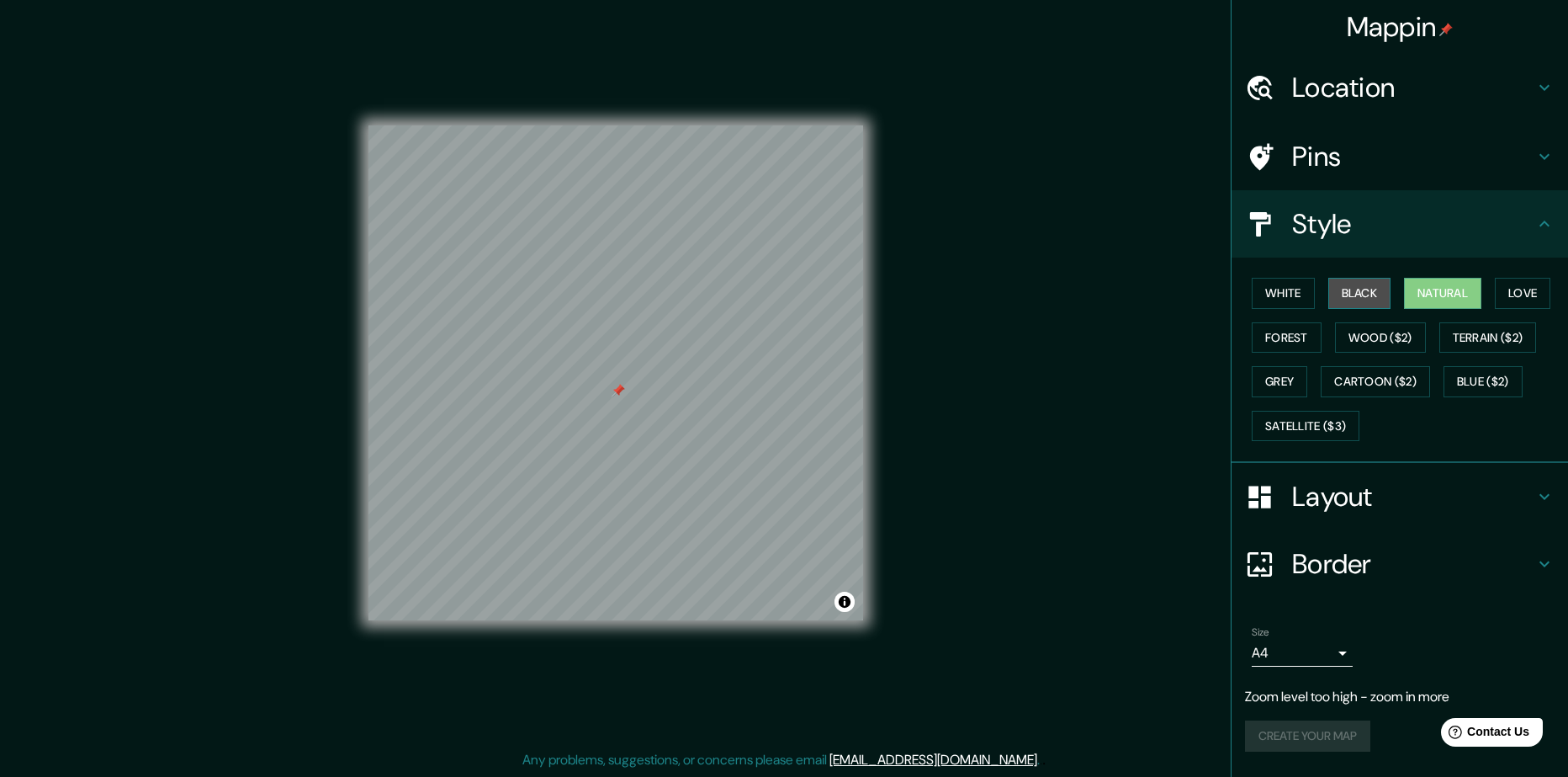
click at [1353, 289] on button "Black" at bounding box center [1360, 293] width 63 height 31
click at [1299, 297] on button "White" at bounding box center [1283, 293] width 63 height 31
click at [1453, 303] on button "Natural" at bounding box center [1443, 293] width 77 height 31
click at [1376, 237] on h4 "Style" at bounding box center [1413, 223] width 242 height 34
click at [1454, 233] on h4 "Style" at bounding box center [1413, 223] width 242 height 34
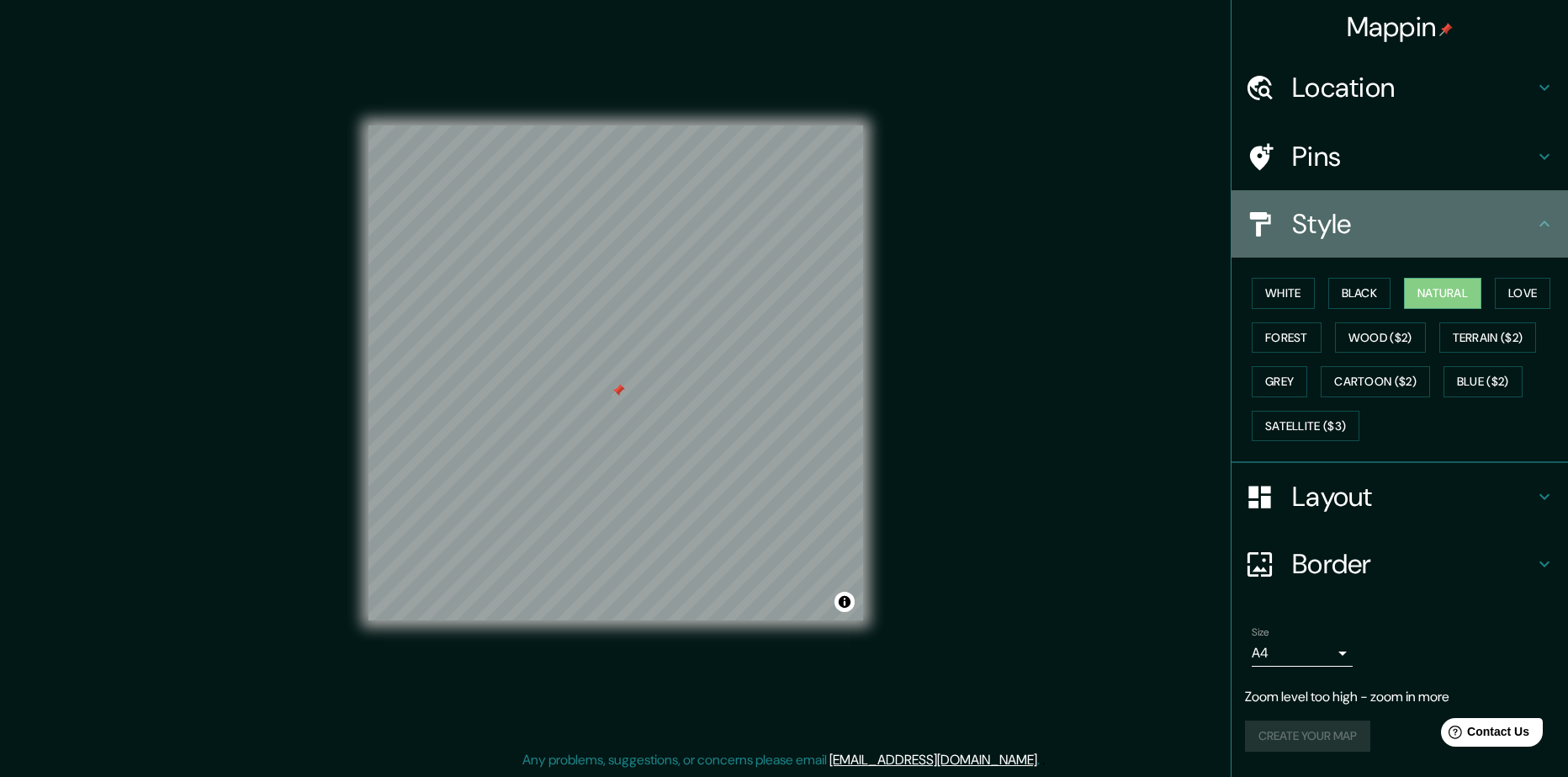
click at [1555, 246] on div "Style" at bounding box center [1399, 224] width 337 height 67
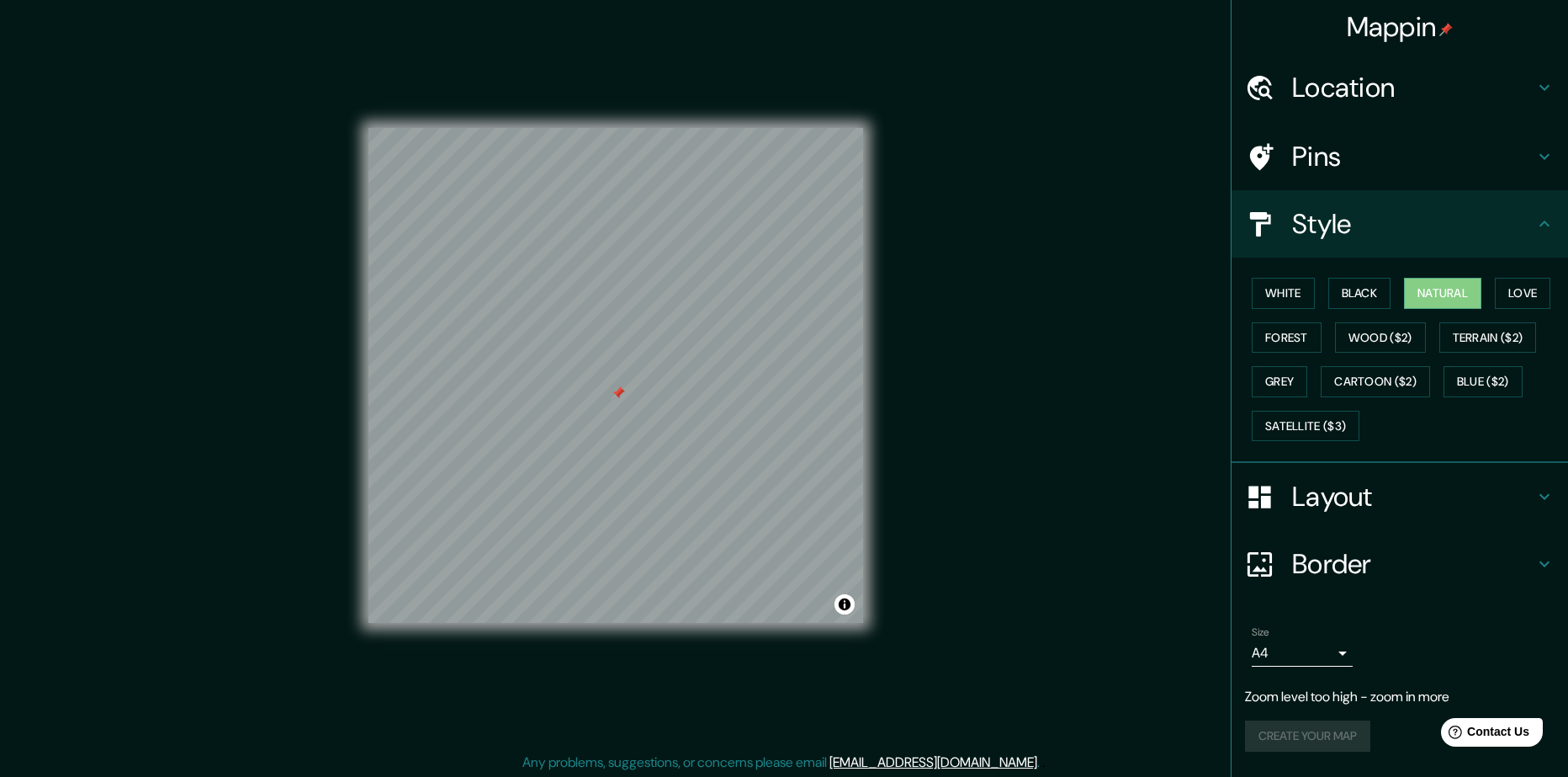
scroll to position [0, 0]
